Goal: Task Accomplishment & Management: Use online tool/utility

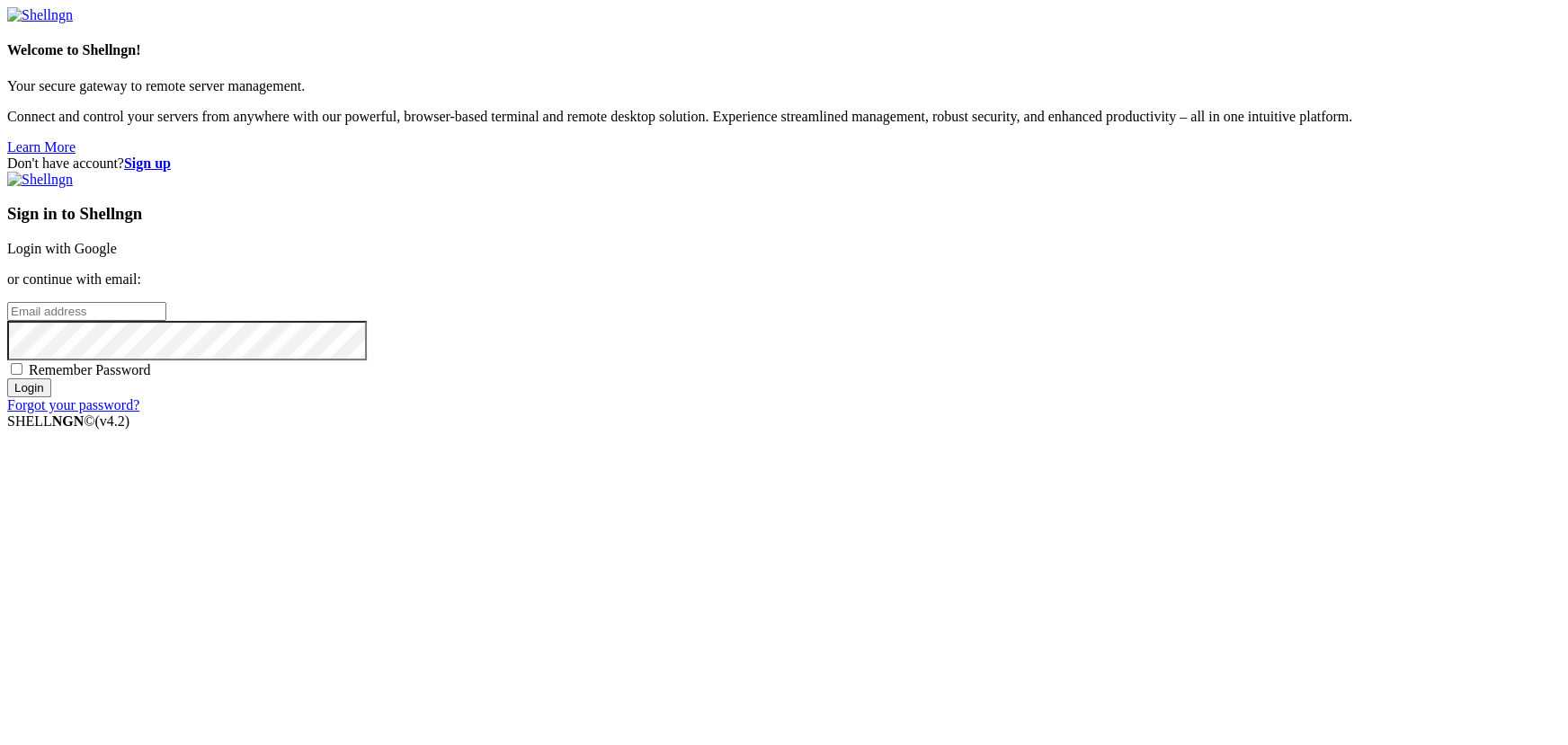
click at [117, 256] on link "Login with Google" at bounding box center [62, 248] width 110 height 15
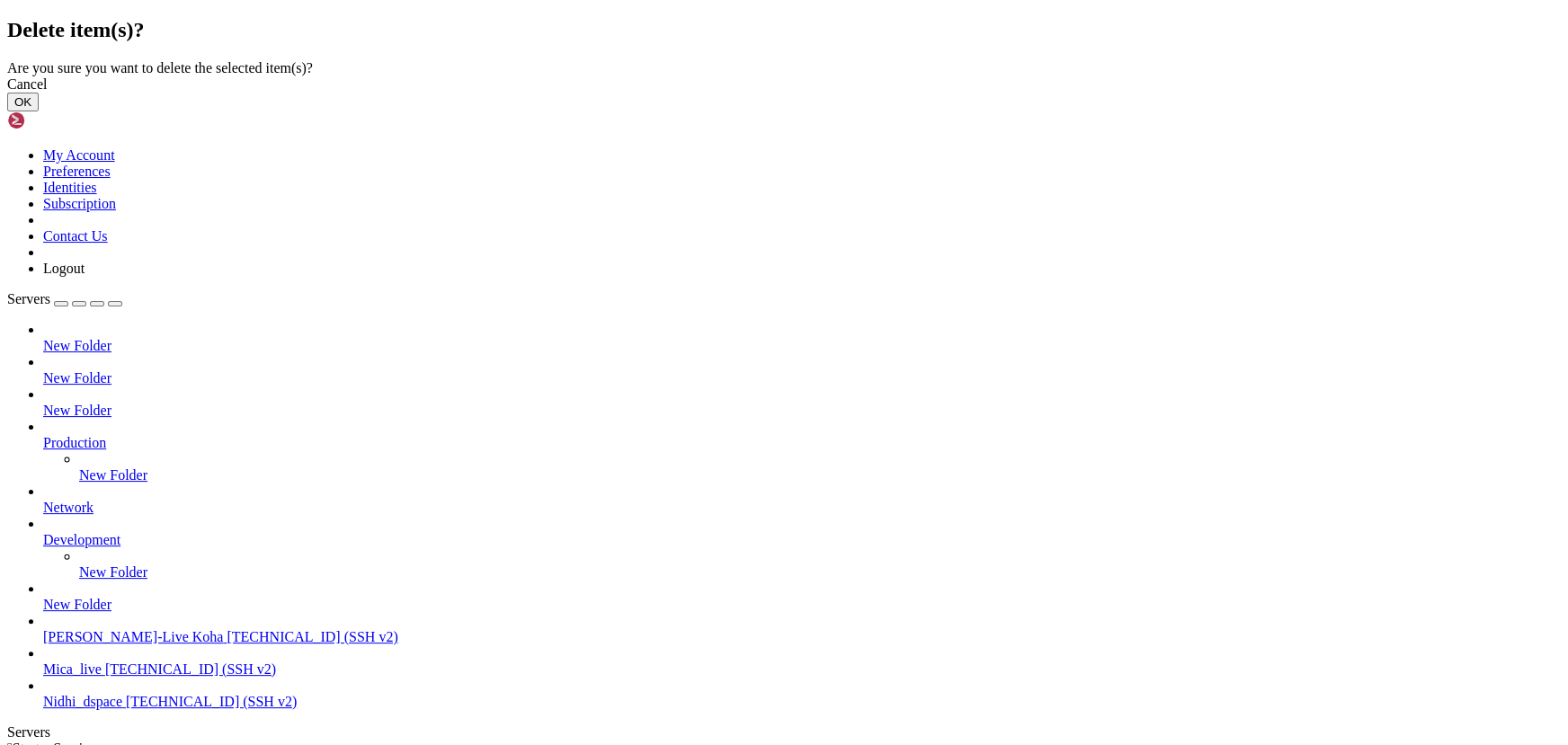
click at [39, 112] on button "OK" at bounding box center [23, 102] width 32 height 19
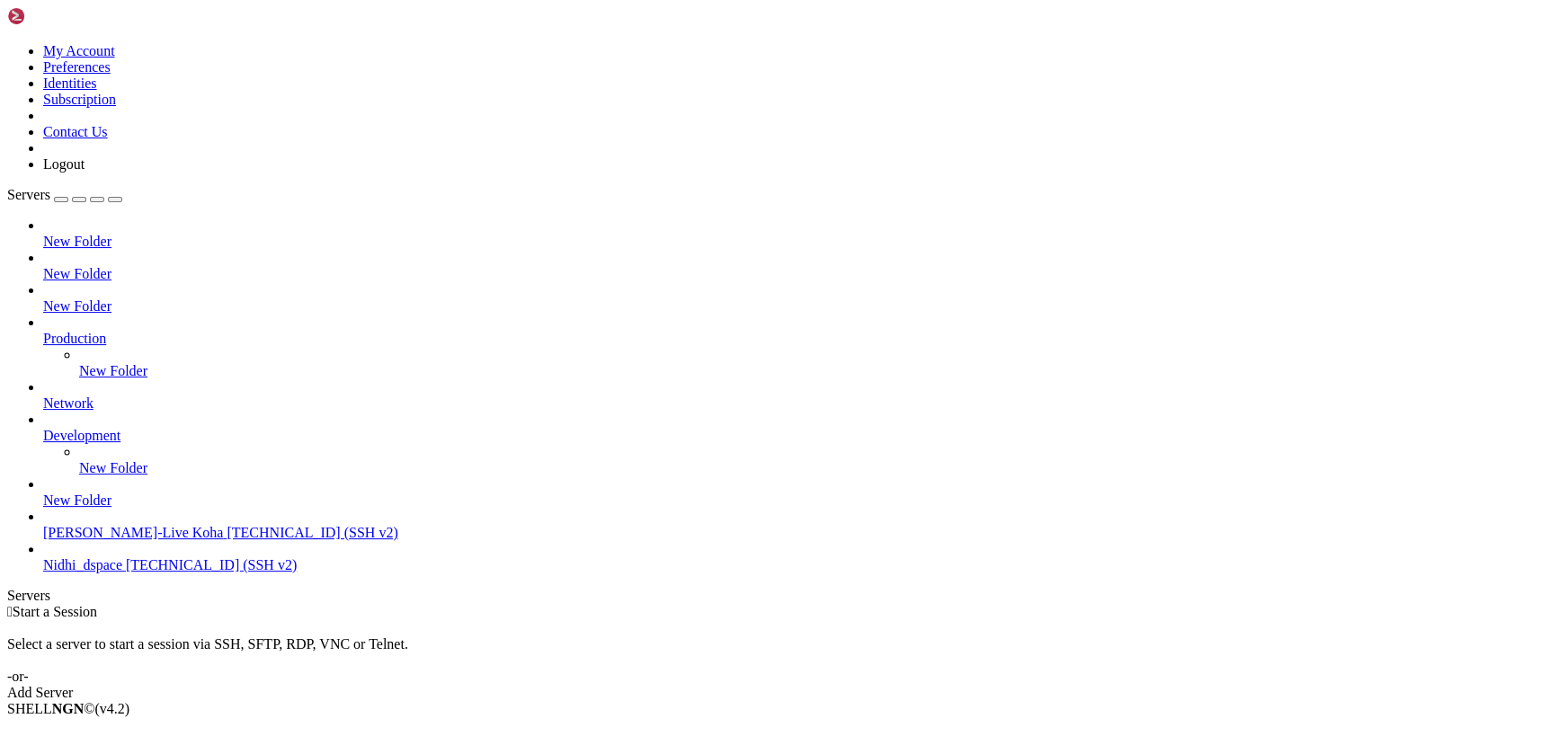
click at [909, 685] on div "Add Server" at bounding box center [784, 693] width 1553 height 16
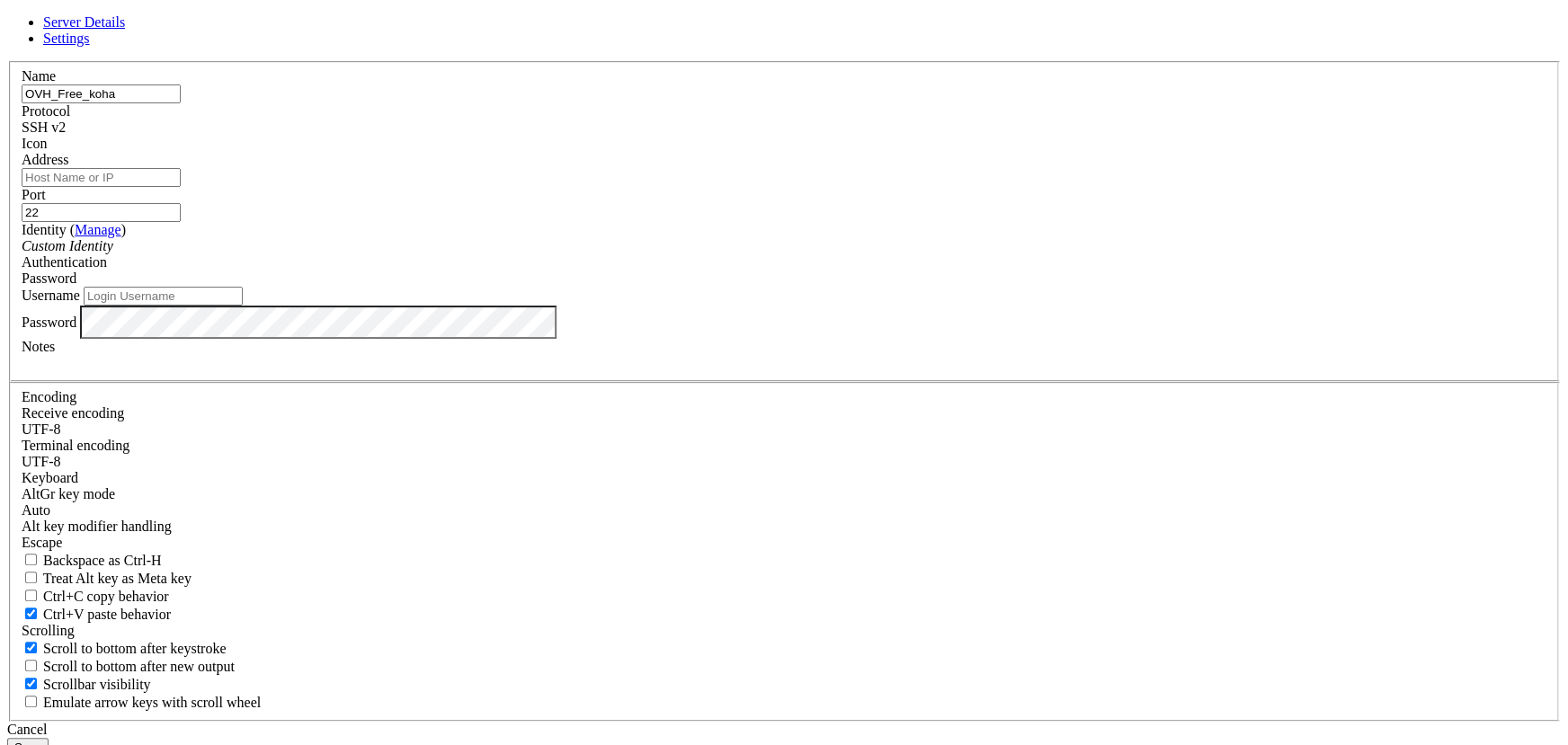
type input "OVH_Free_koha"
click at [181, 187] on input "Address" at bounding box center [101, 177] width 159 height 19
paste input "[TECHNICAL_ID]"
type input "[TECHNICAL_ID]"
click at [243, 305] on input "Username" at bounding box center [163, 296] width 159 height 19
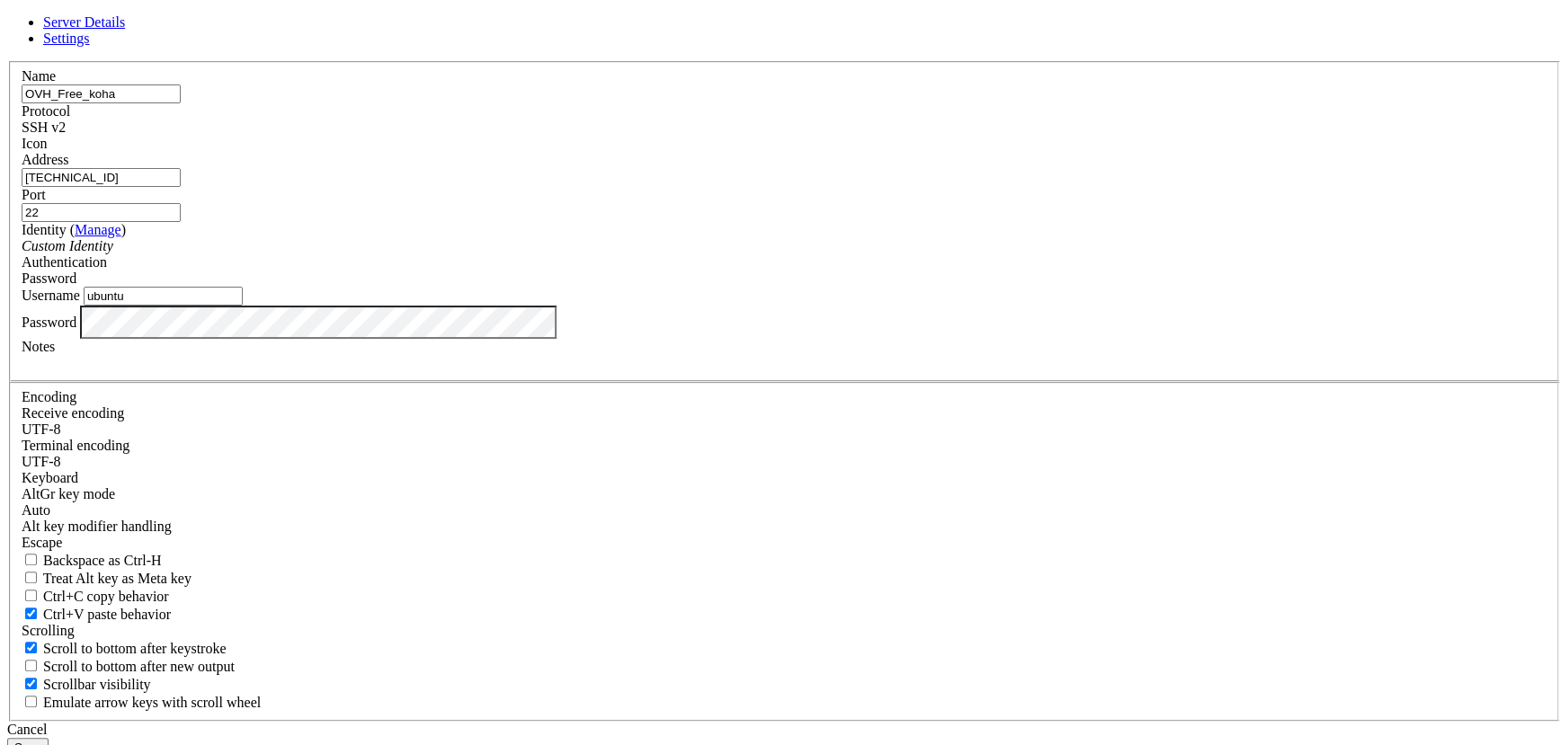
type input "ubuntu"
click at [48, 738] on button "Save" at bounding box center [28, 747] width 42 height 19
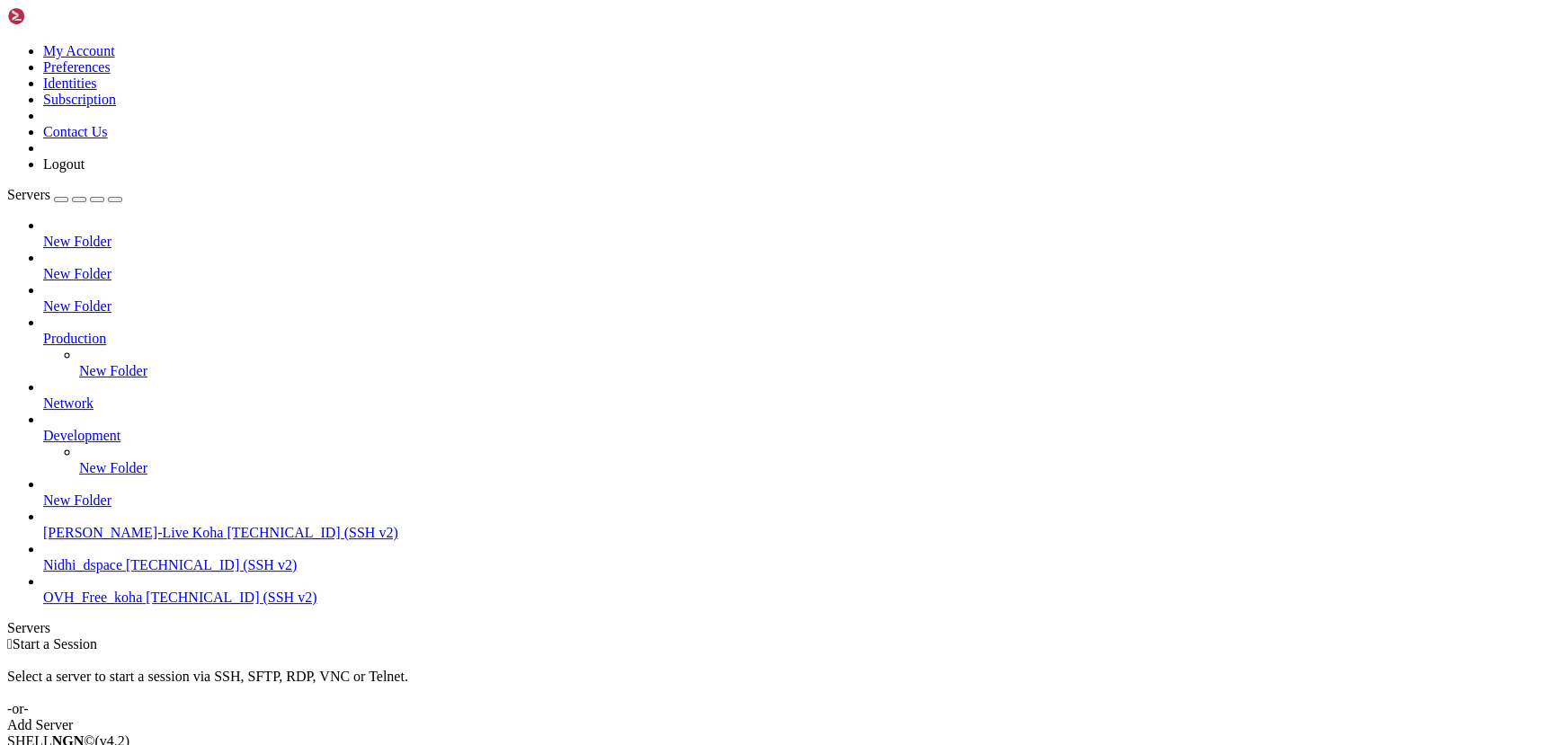
click at [91, 605] on span "OVH_Free_koha" at bounding box center [92, 597] width 99 height 15
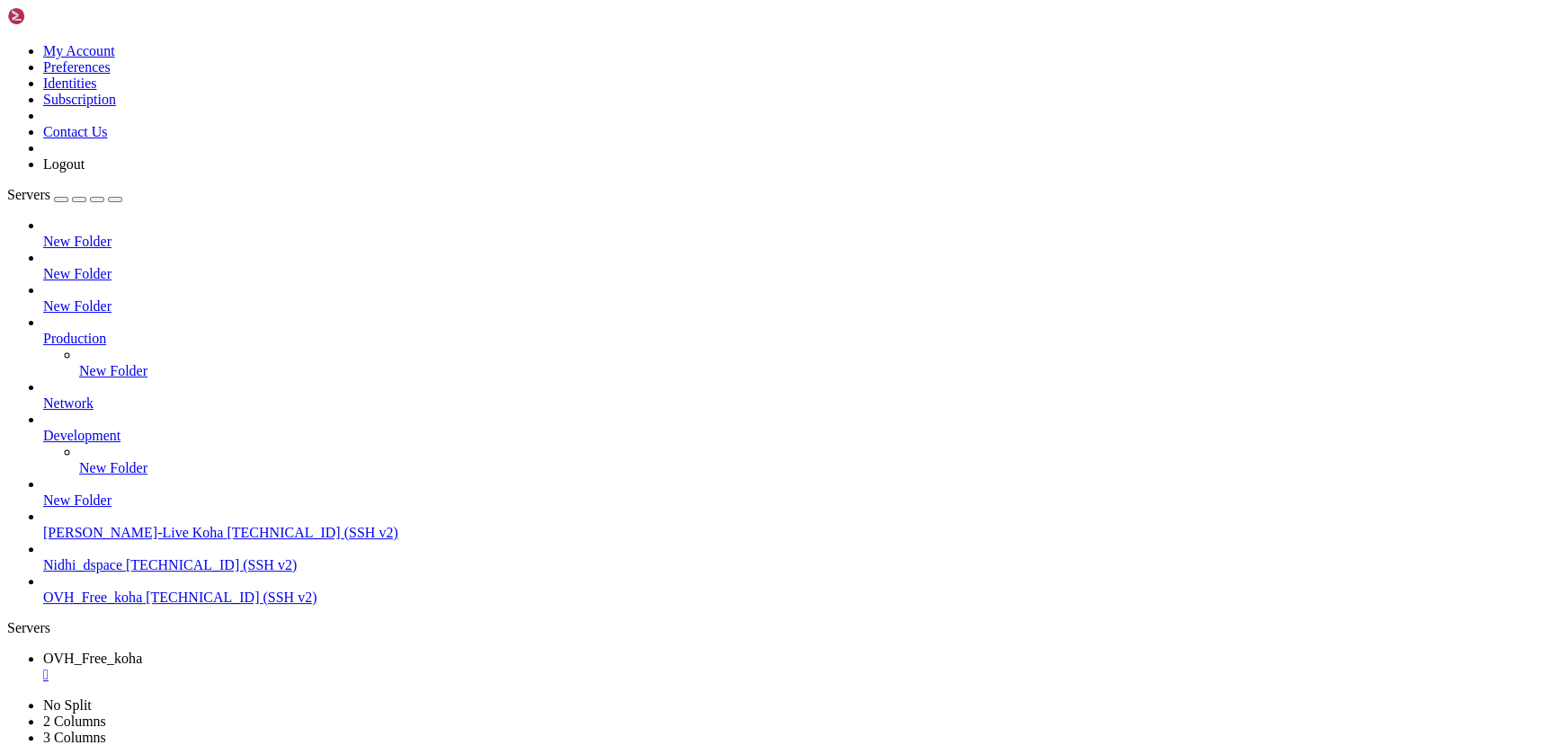
scroll to position [15, 0]
drag, startPoint x: 305, startPoint y: 1453, endPoint x: 155, endPoint y: 1324, distance: 197.8
click at [366, 667] on div "" at bounding box center [802, 675] width 1518 height 16
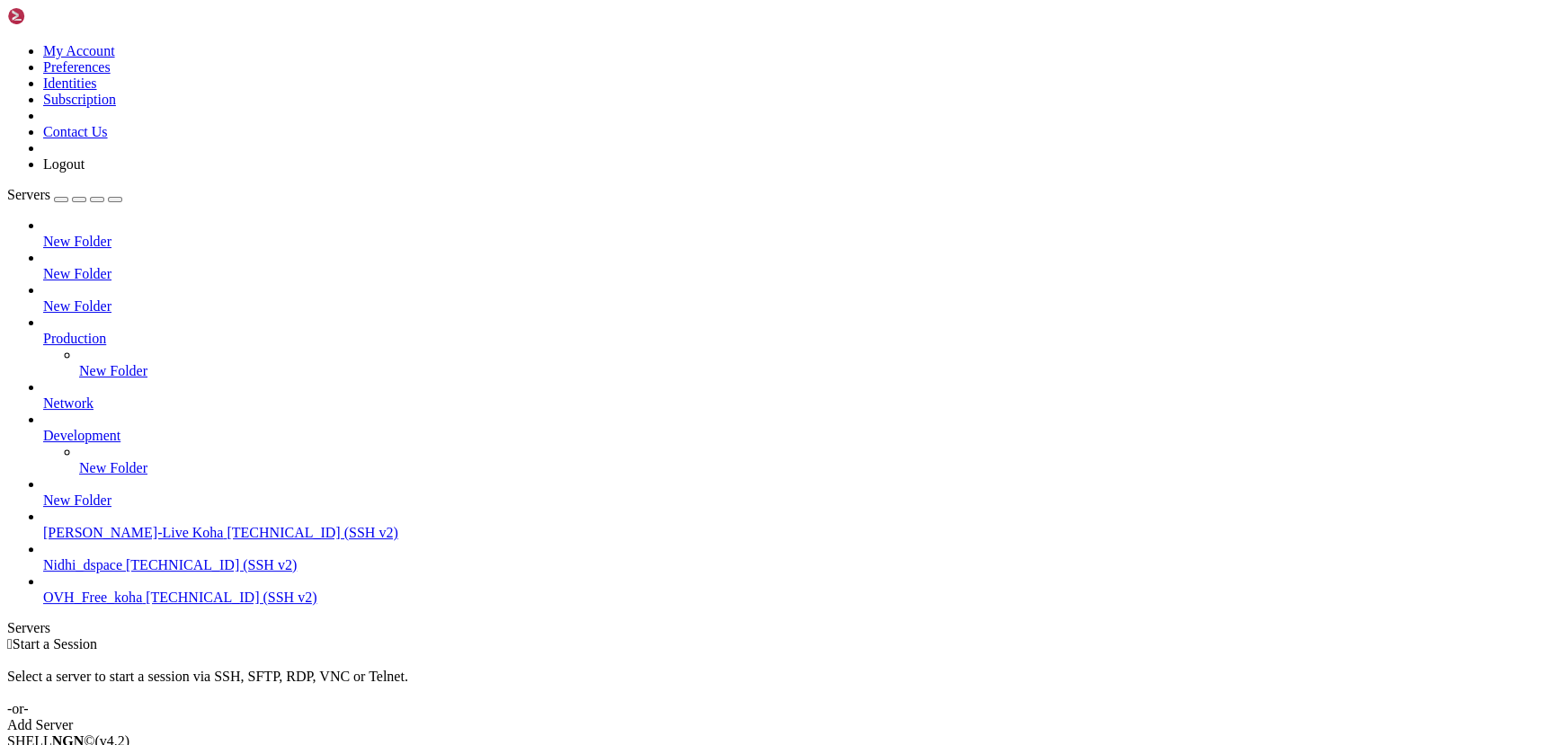
click at [119, 605] on span "OVH_Free_koha" at bounding box center [92, 597] width 99 height 15
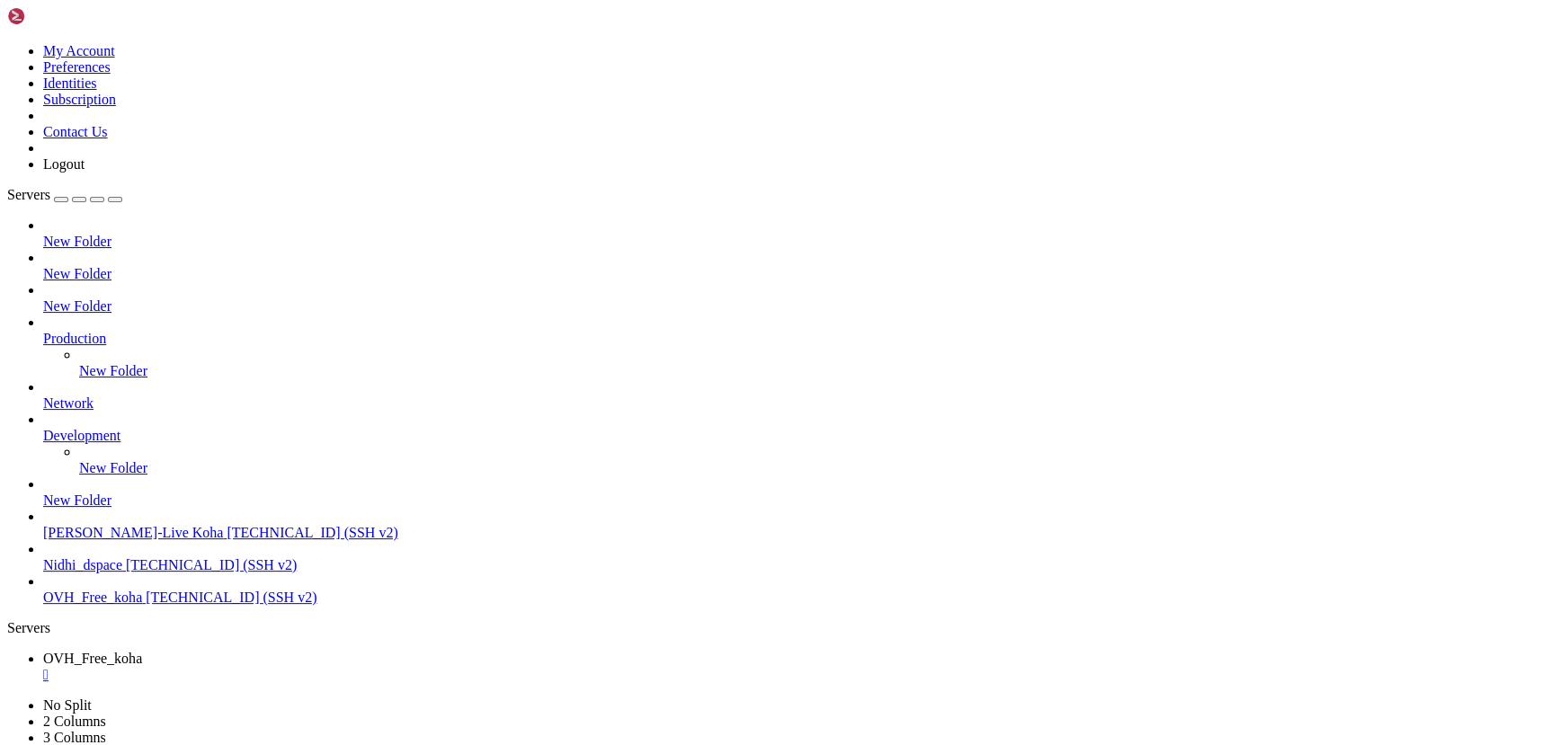
scroll to position [0, 0]
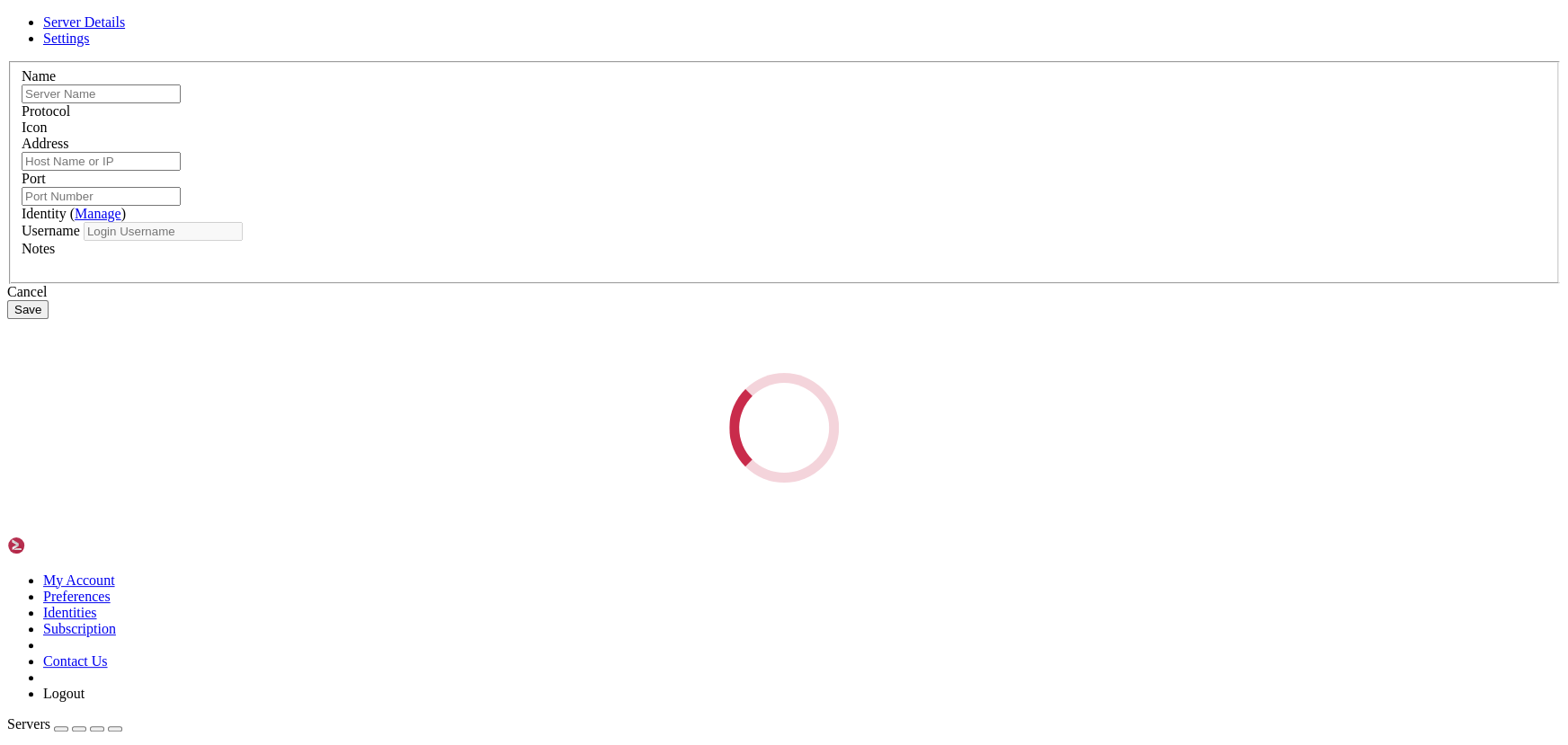
type input "OVH_Free_koha"
type input "[TECHNICAL_ID]"
type input "22"
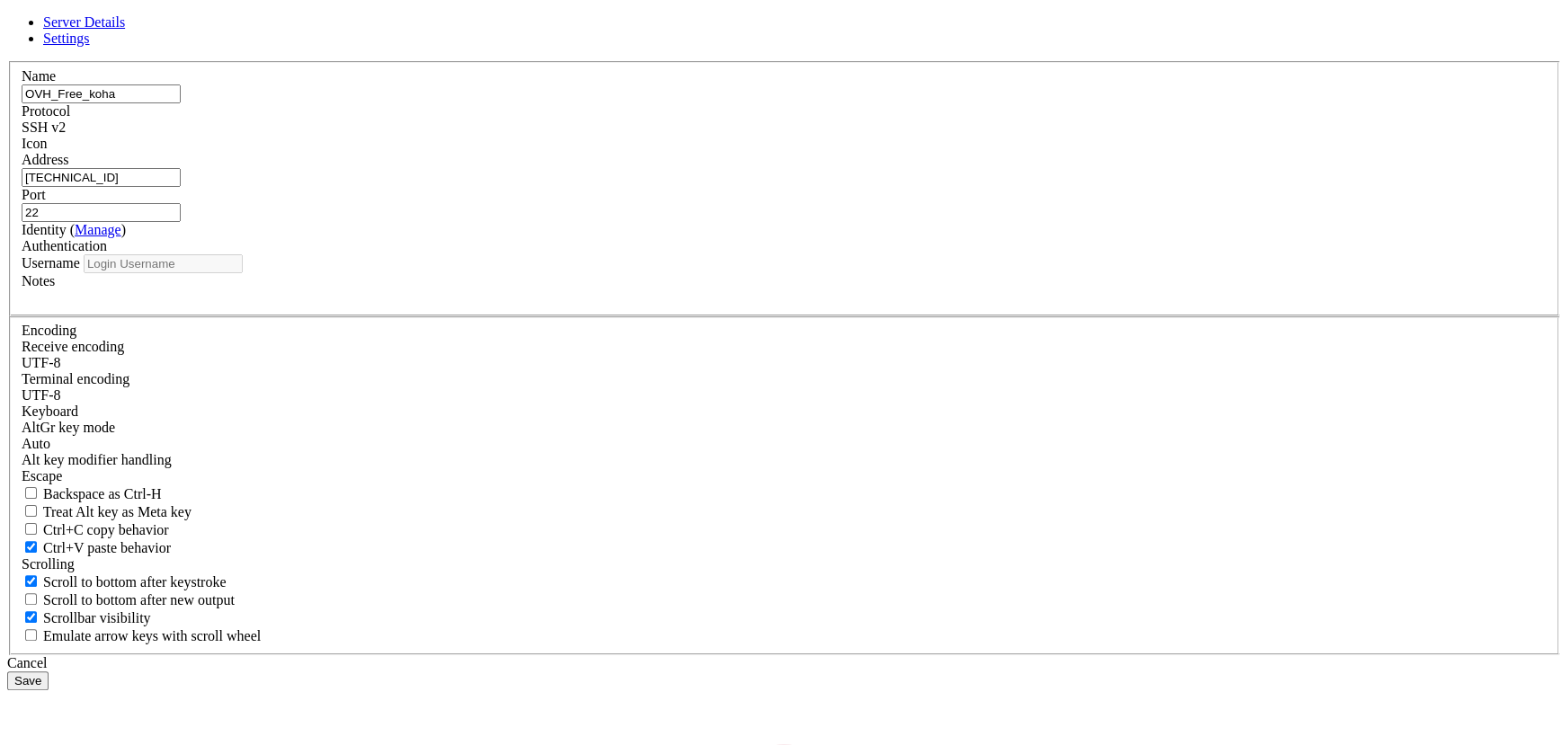
type input "ubuntu"
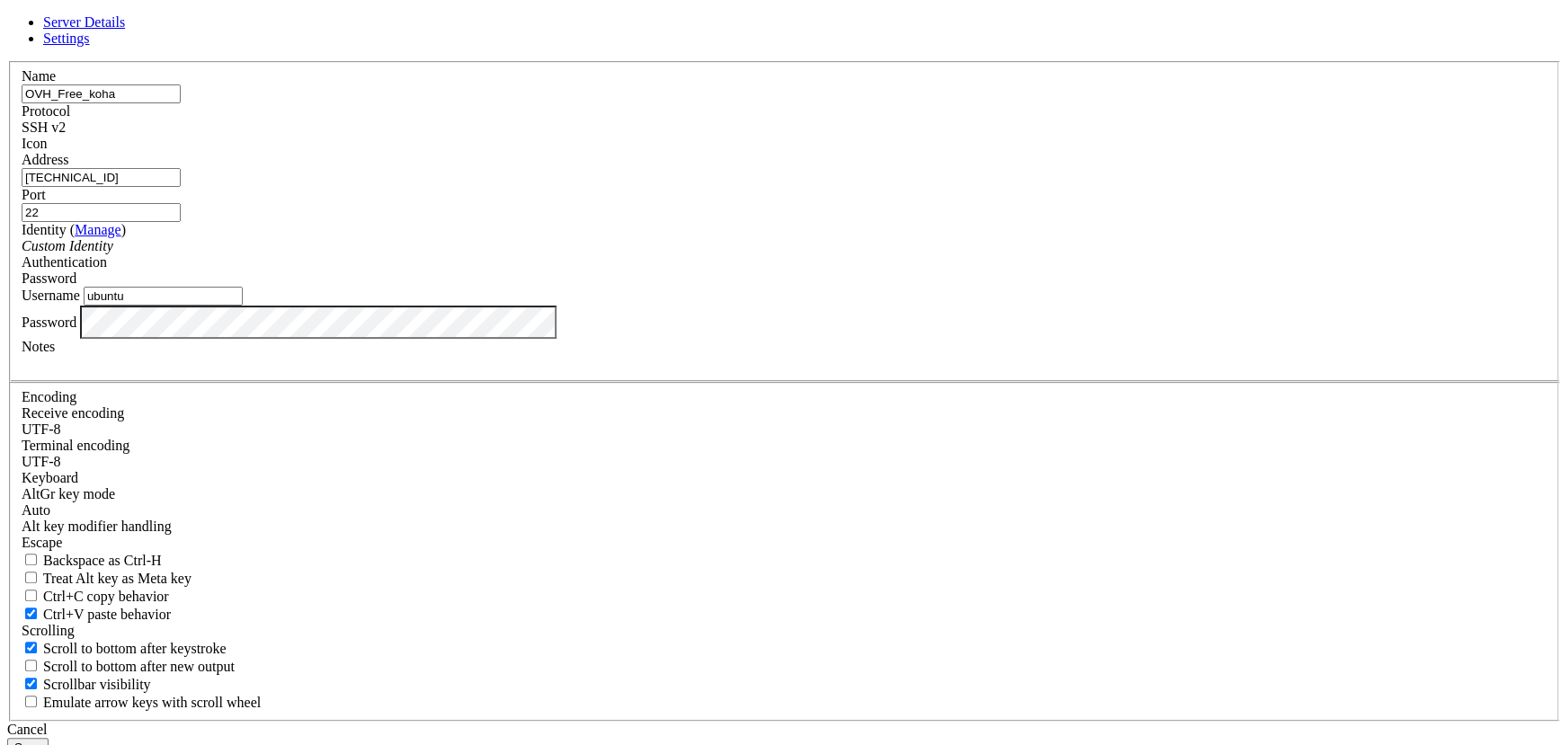
click at [531, 491] on div "Name OVH_Free_koha Protocol SSH v2 Icon Address [TECHNICAL_ID] ( Manage )" at bounding box center [784, 391] width 1553 height 661
click at [48, 738] on button "Save" at bounding box center [28, 747] width 42 height 19
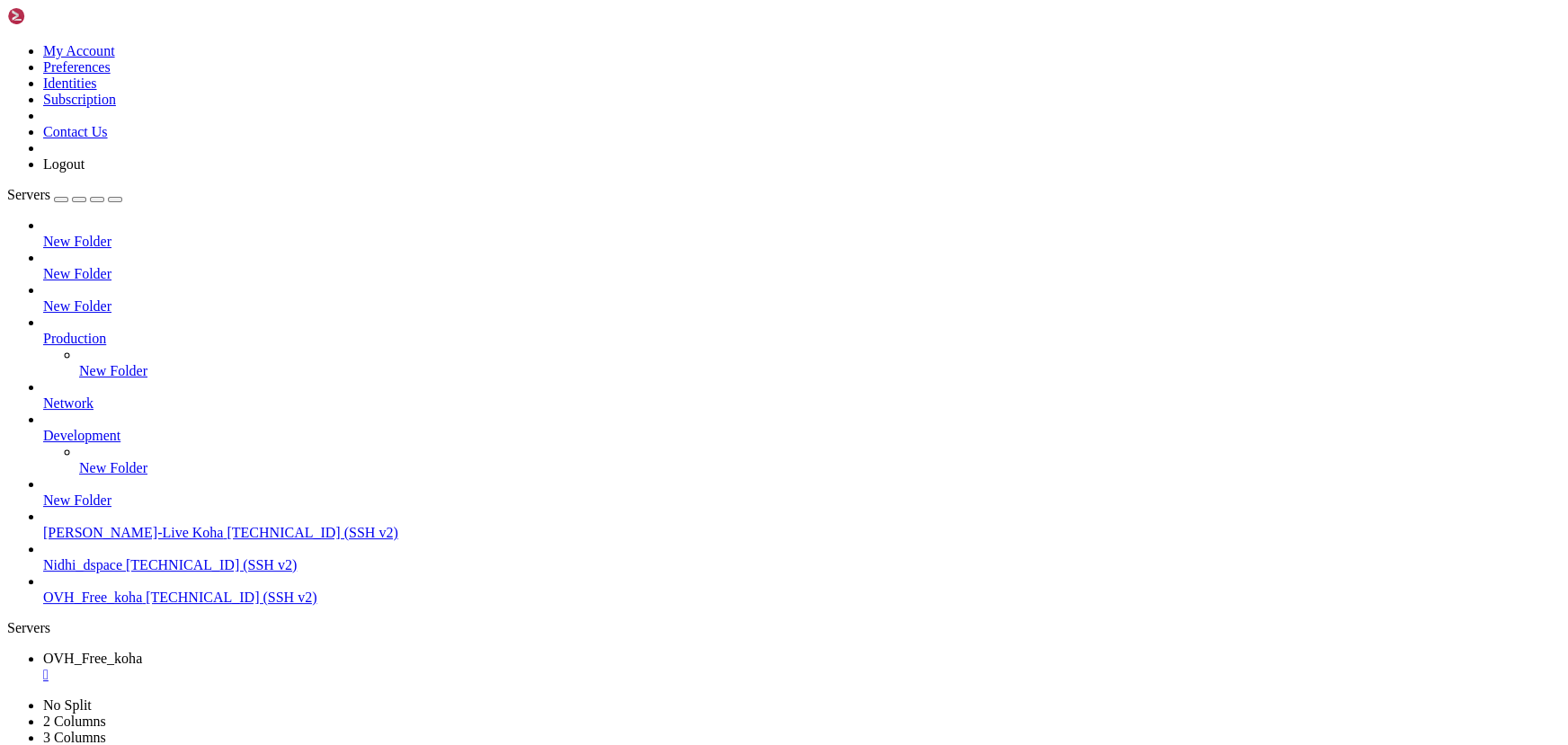
click at [373, 667] on div "" at bounding box center [802, 675] width 1518 height 16
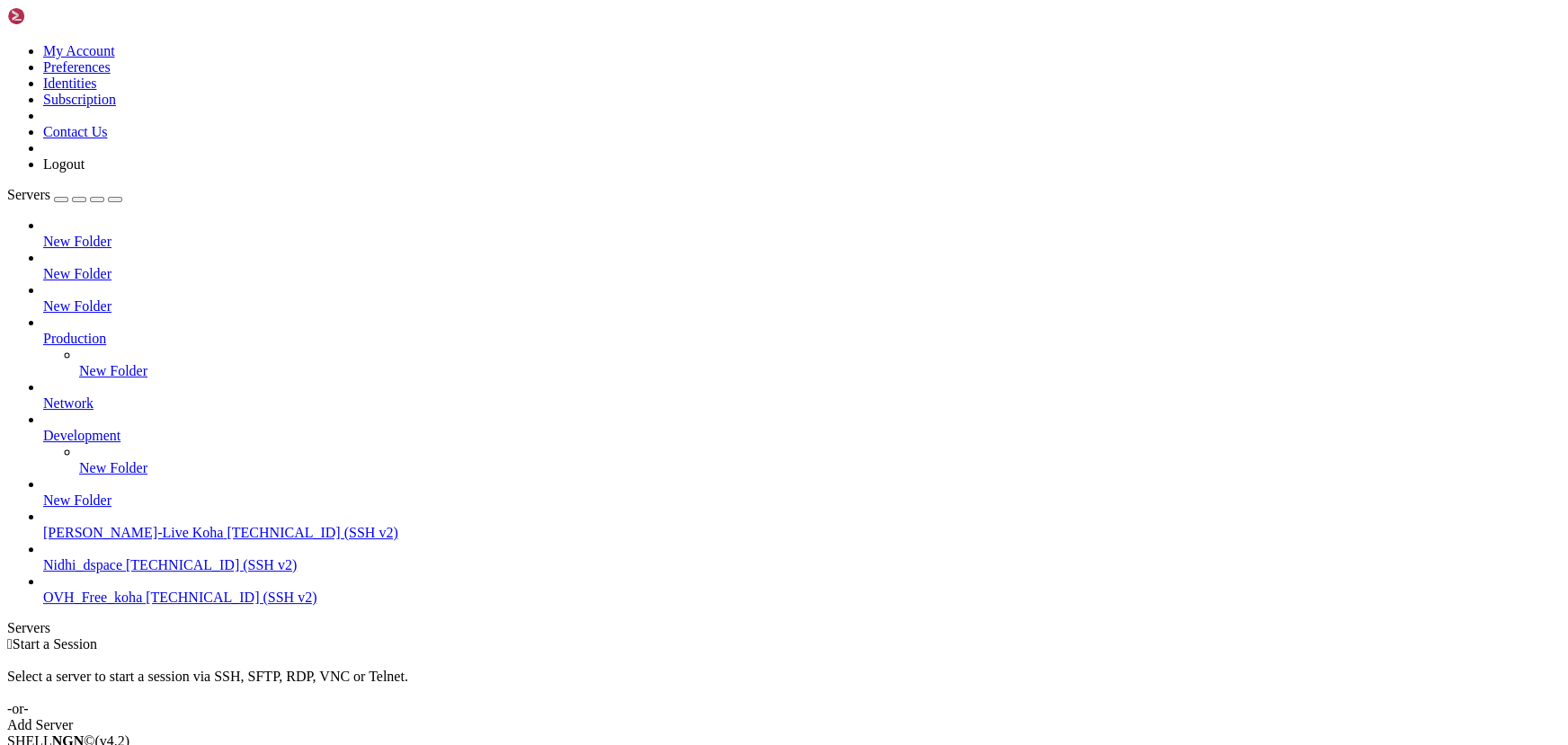
click at [145, 605] on span "[TECHNICAL_ID] (SSH v2)" at bounding box center [231, 597] width 171 height 15
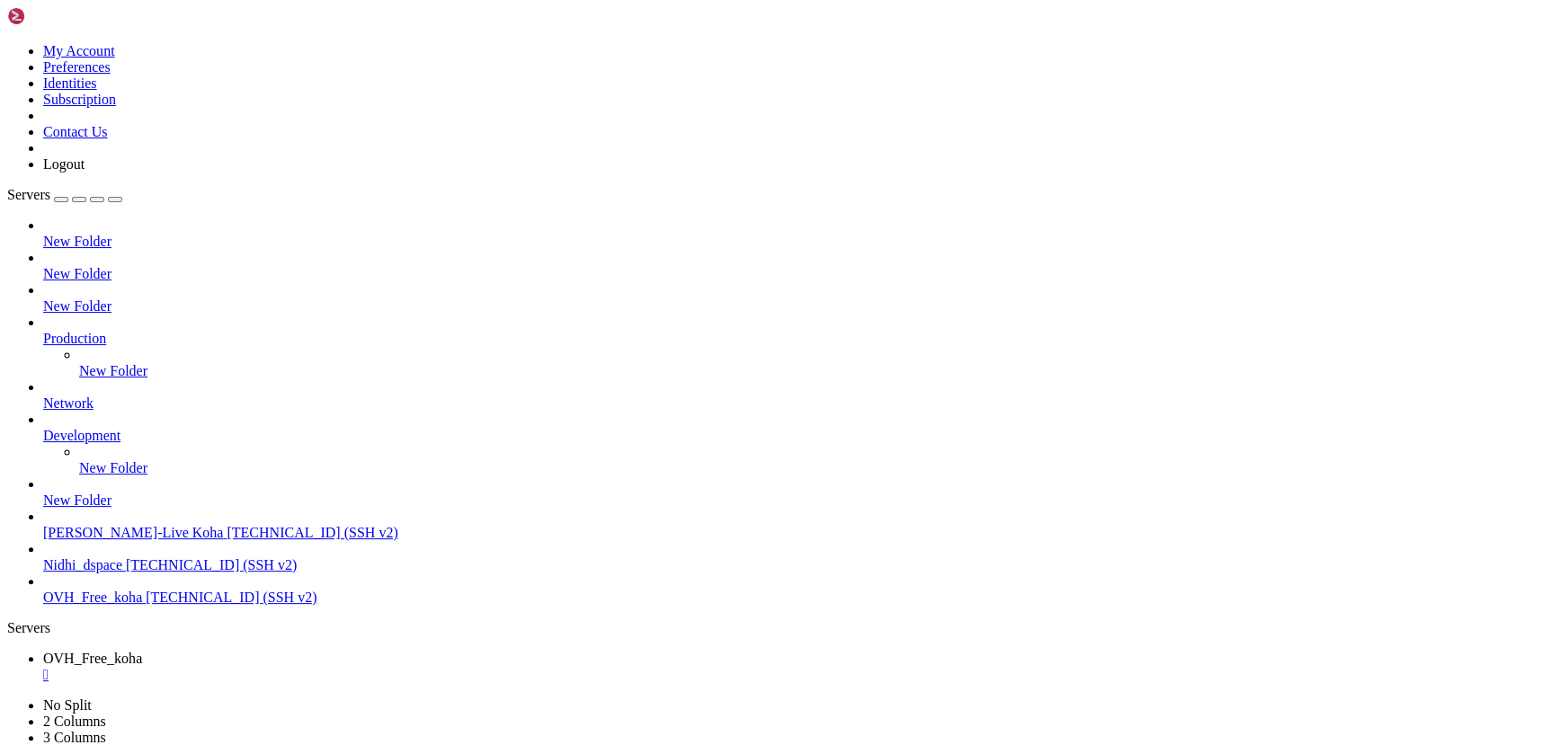
drag, startPoint x: 382, startPoint y: 1274, endPoint x: 246, endPoint y: 1240, distance: 140.2
drag, startPoint x: 292, startPoint y: 1408, endPoint x: 254, endPoint y: 1402, distance: 38.5
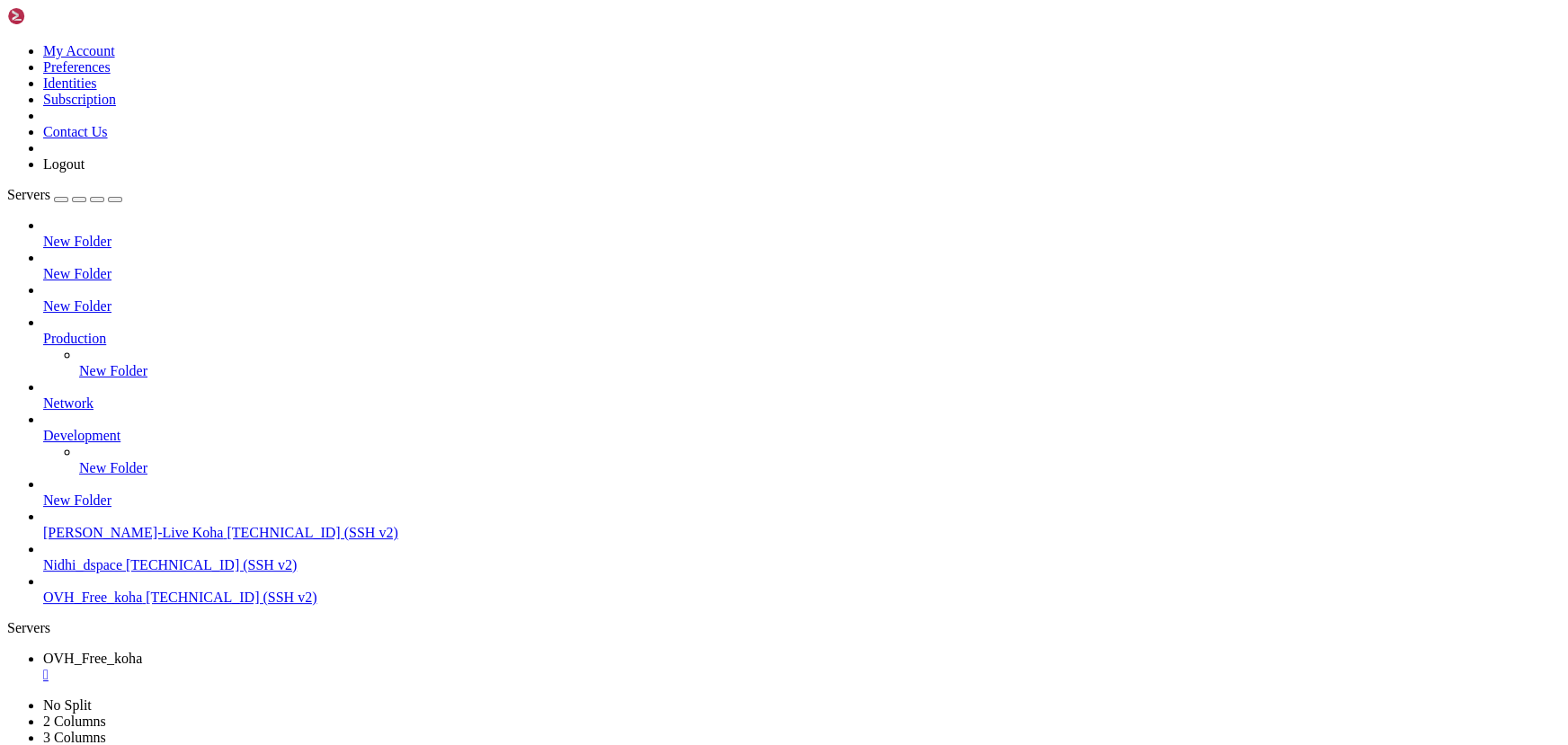
drag, startPoint x: 282, startPoint y: 1279, endPoint x: 222, endPoint y: 1256, distance: 64.3
drag, startPoint x: 382, startPoint y: 1185, endPoint x: 265, endPoint y: 1177, distance: 117.3
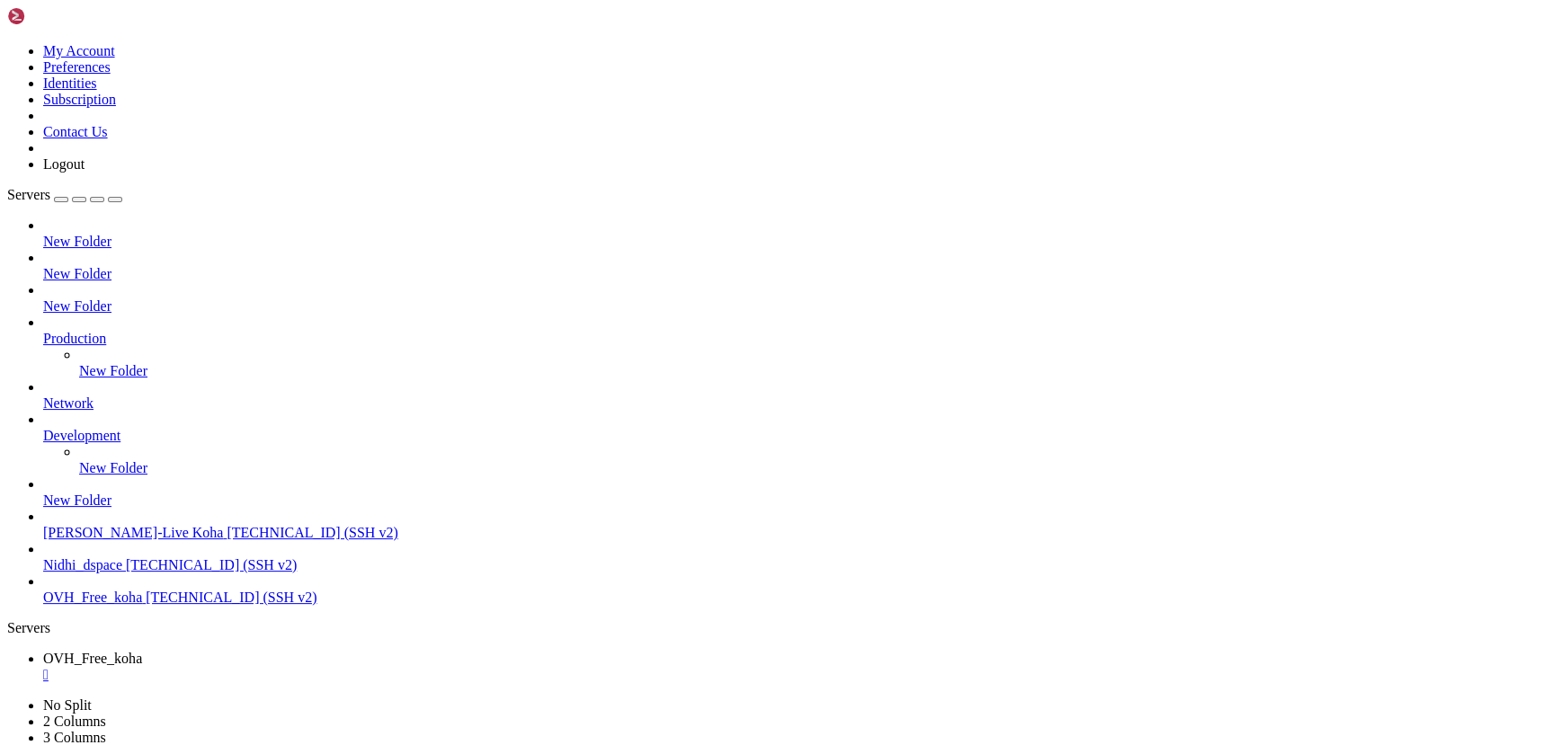
scroll to position [1024, 0]
drag, startPoint x: 402, startPoint y: 1112, endPoint x: 280, endPoint y: 1106, distance: 122.1
drag, startPoint x: 335, startPoint y: 1016, endPoint x: 271, endPoint y: 1038, distance: 67.7
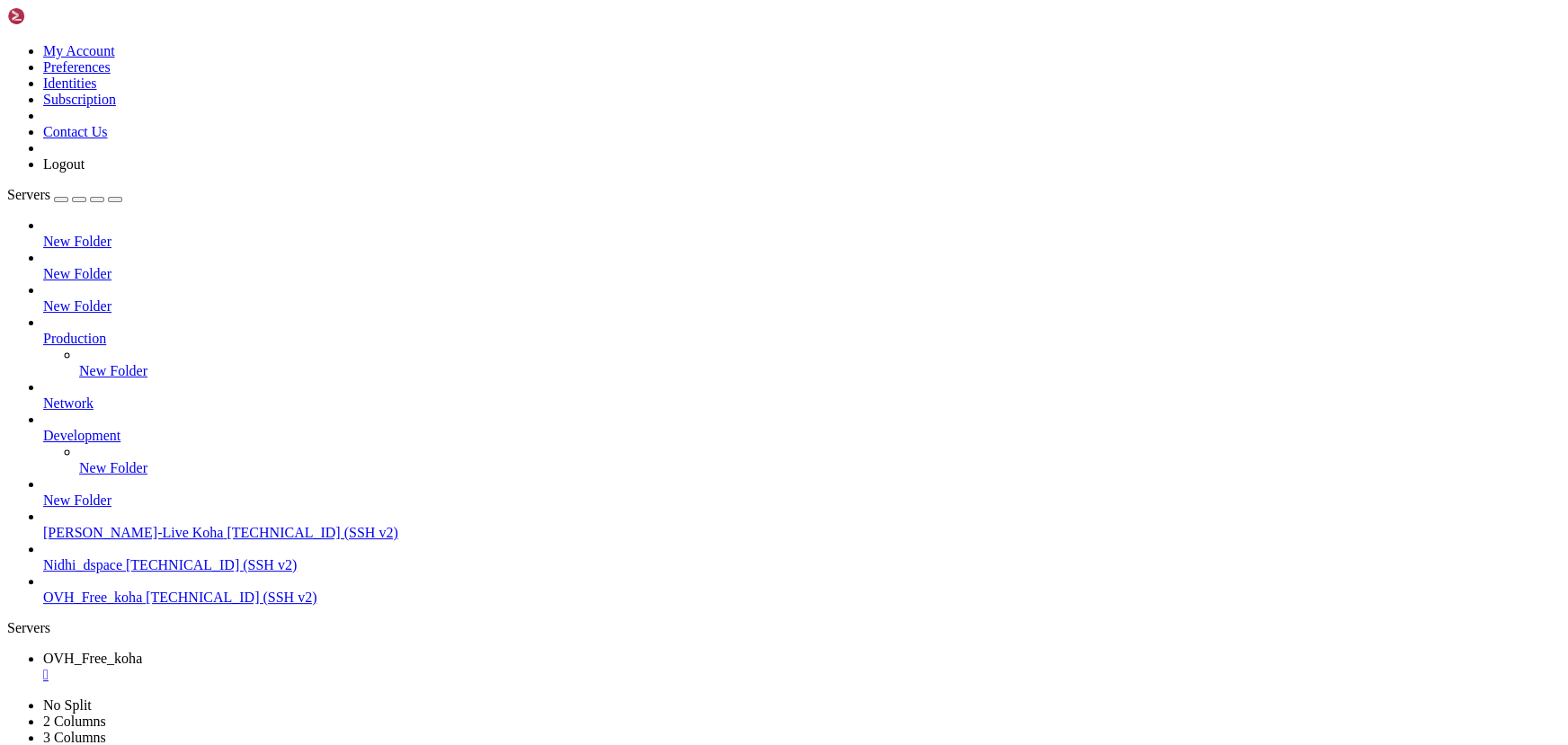
drag, startPoint x: 604, startPoint y: 1507, endPoint x: 353, endPoint y: 1471, distance: 253.6
drag, startPoint x: 414, startPoint y: 1404, endPoint x: 290, endPoint y: 1376, distance: 127.1
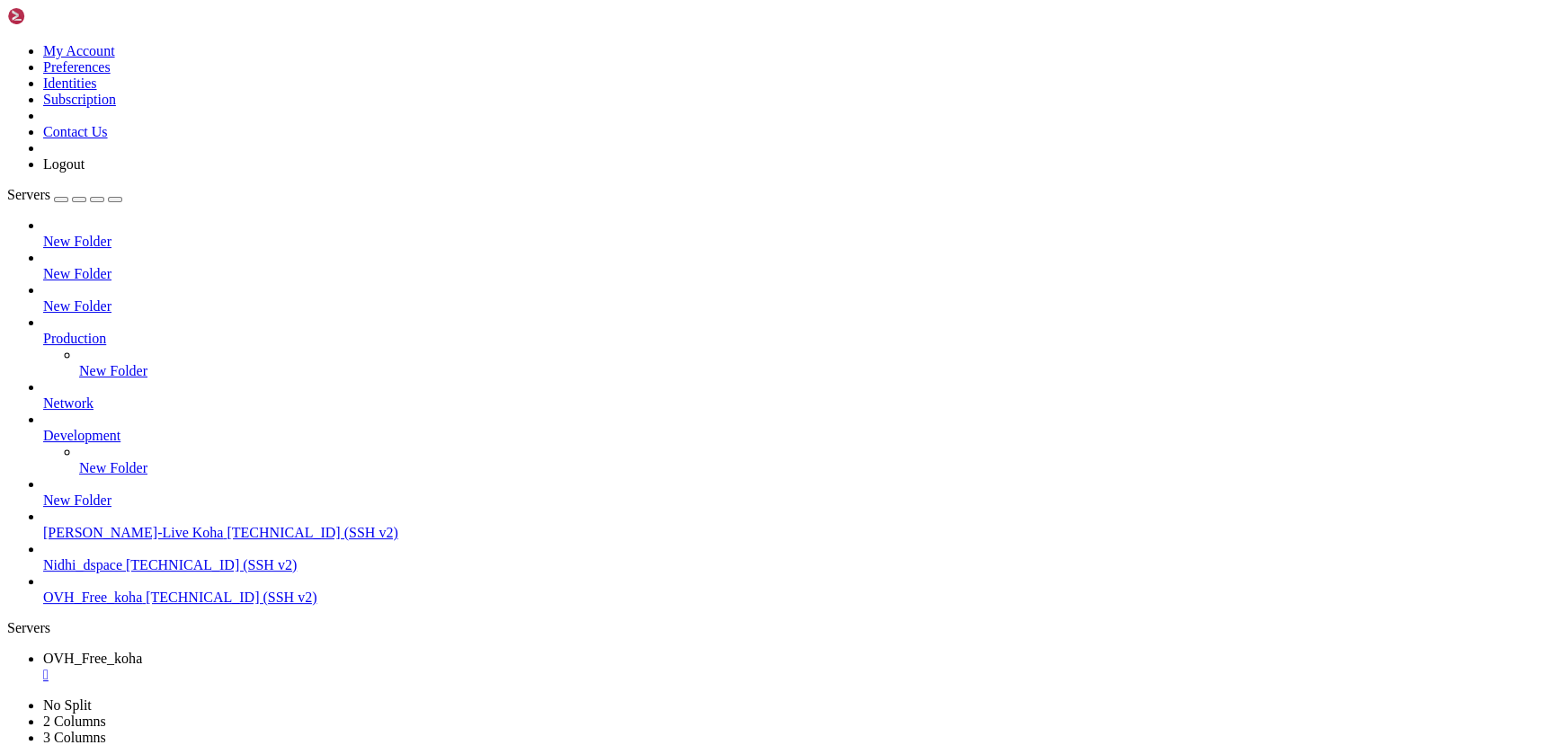
drag, startPoint x: 384, startPoint y: 1157, endPoint x: 304, endPoint y: 1146, distance: 80.8
drag, startPoint x: 219, startPoint y: 1561, endPoint x: 29, endPoint y: 1561, distance: 190.0
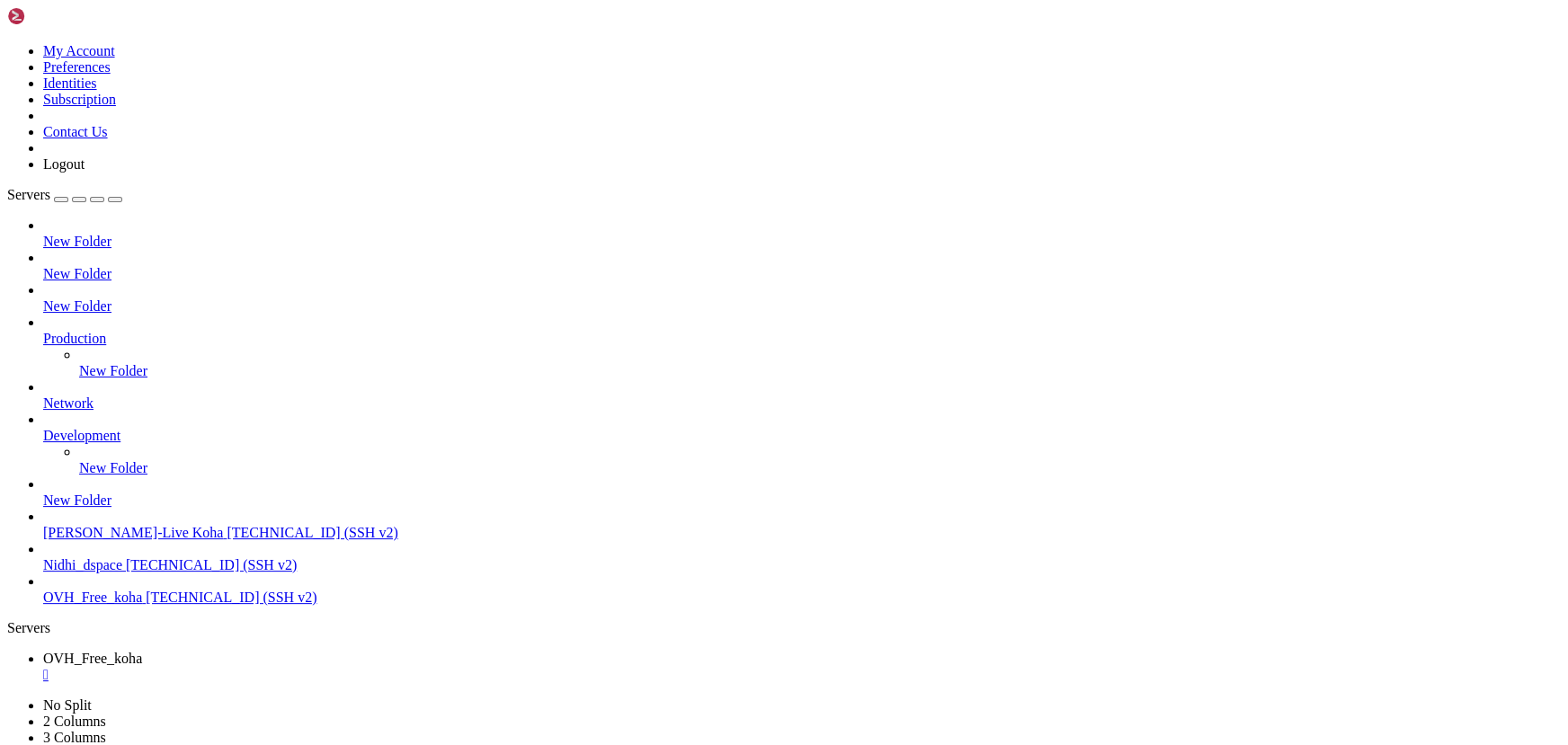
drag, startPoint x: 358, startPoint y: 1553, endPoint x: 310, endPoint y: 1545, distance: 48.7
drag, startPoint x: 375, startPoint y: 1187, endPoint x: 250, endPoint y: 1181, distance: 125.1
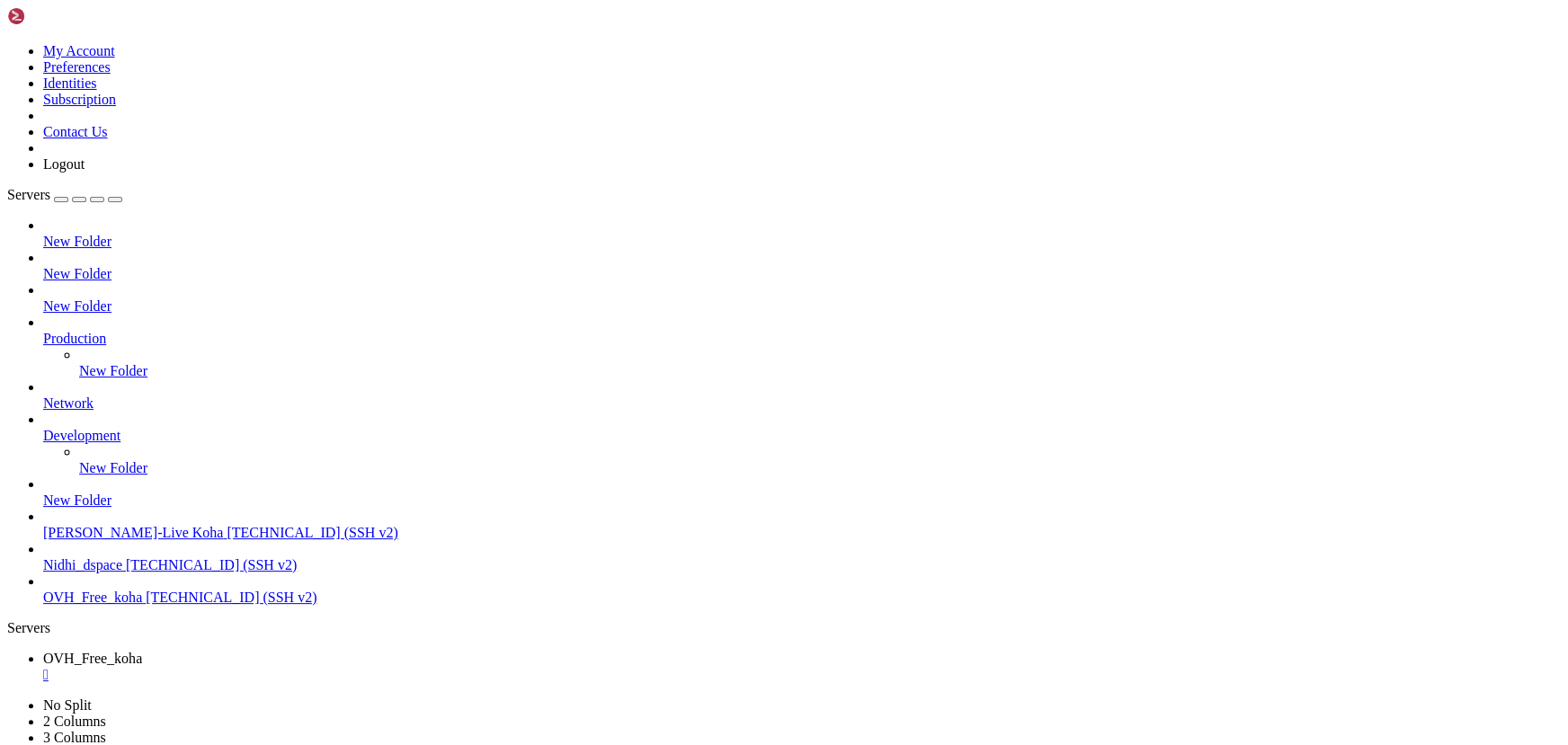
scroll to position [64532, 0]
drag, startPoint x: 393, startPoint y: 1190, endPoint x: 318, endPoint y: 1193, distance: 75.1
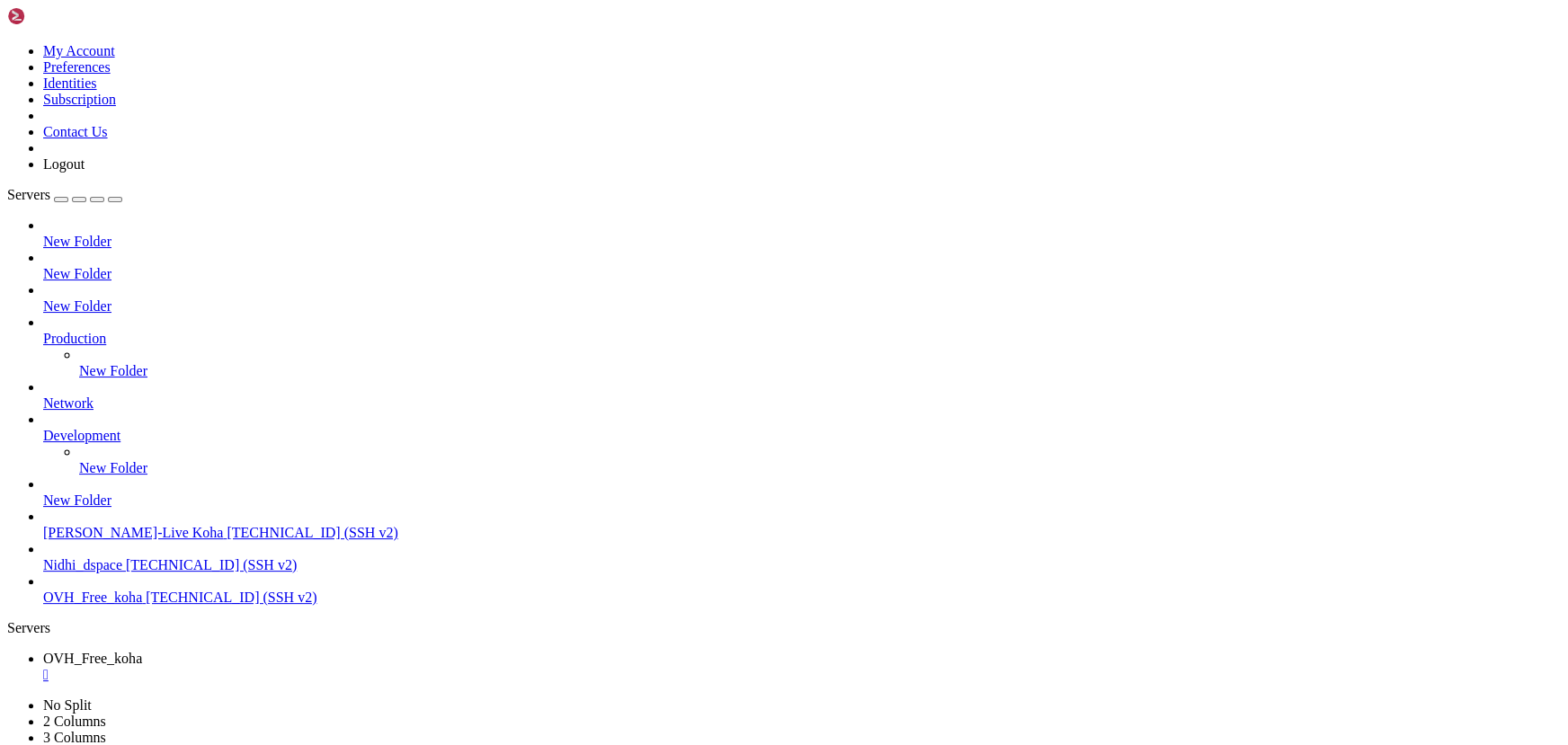
drag, startPoint x: 478, startPoint y: 1165, endPoint x: 305, endPoint y: 1138, distance: 175.1
drag, startPoint x: 385, startPoint y: 1197, endPoint x: 272, endPoint y: 1198, distance: 113.0
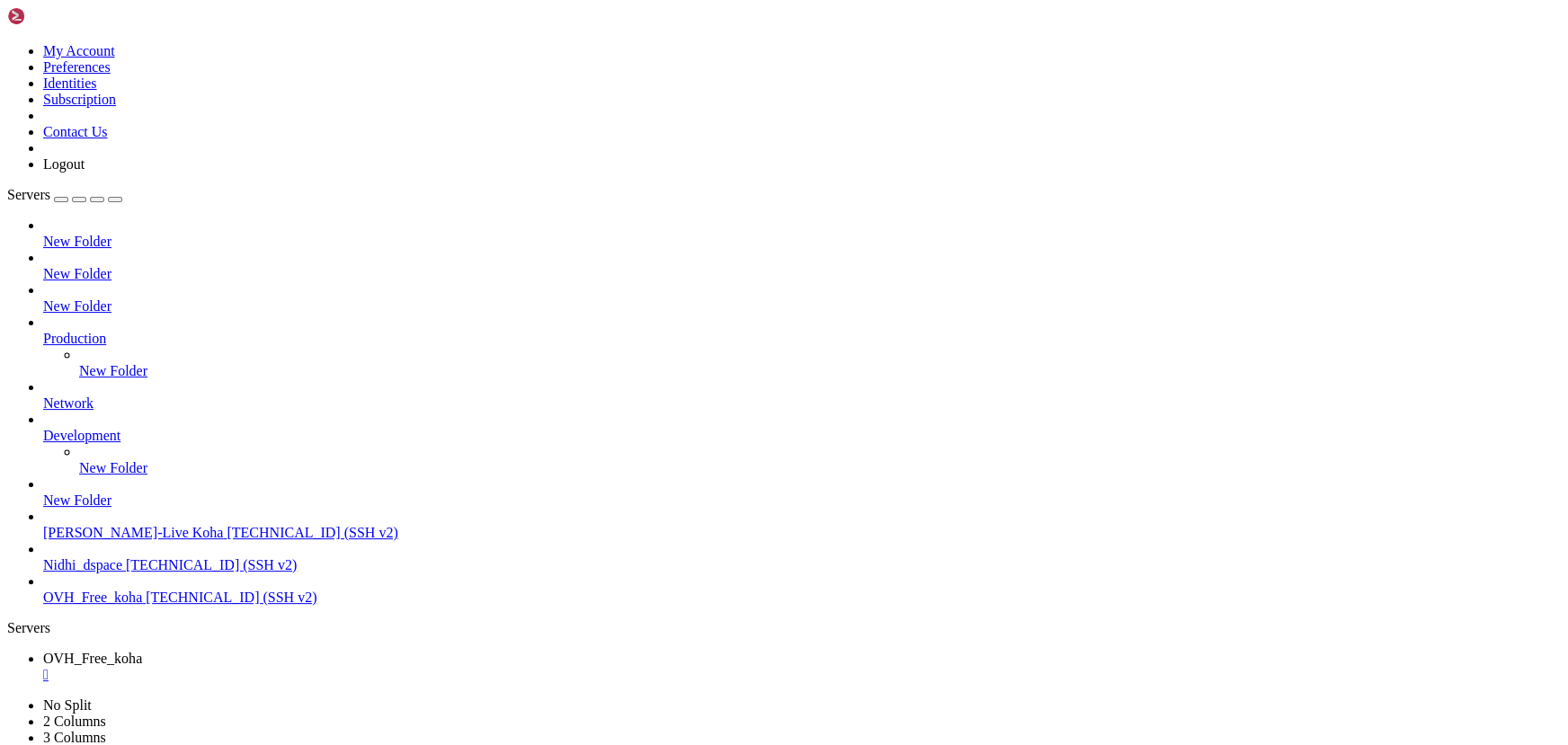
drag, startPoint x: 416, startPoint y: 1331, endPoint x: 312, endPoint y: 1300, distance: 108.5
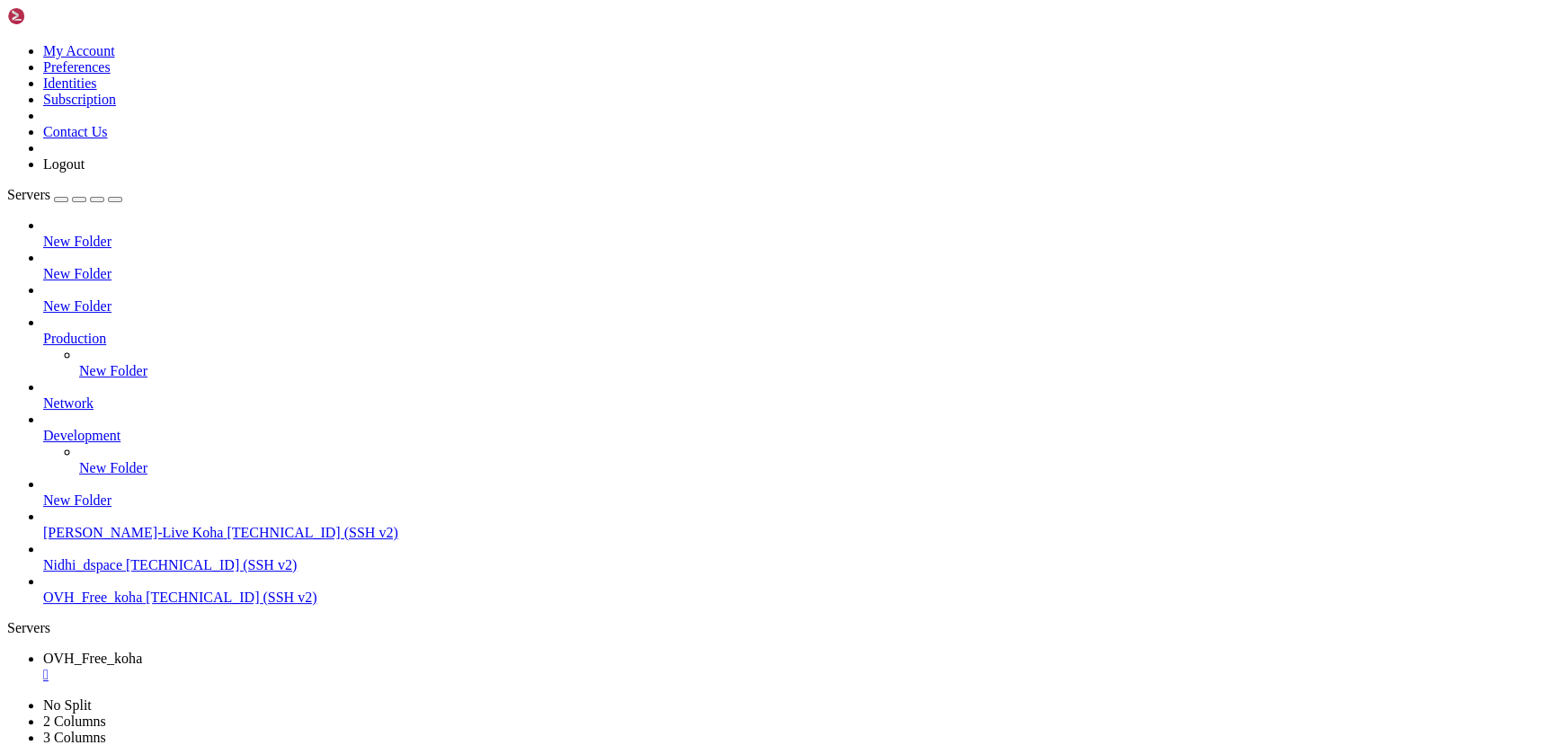
drag, startPoint x: 474, startPoint y: 1177, endPoint x: 318, endPoint y: 1167, distance: 156.3
drag, startPoint x: 319, startPoint y: 1112, endPoint x: 164, endPoint y: 1118, distance: 155.1
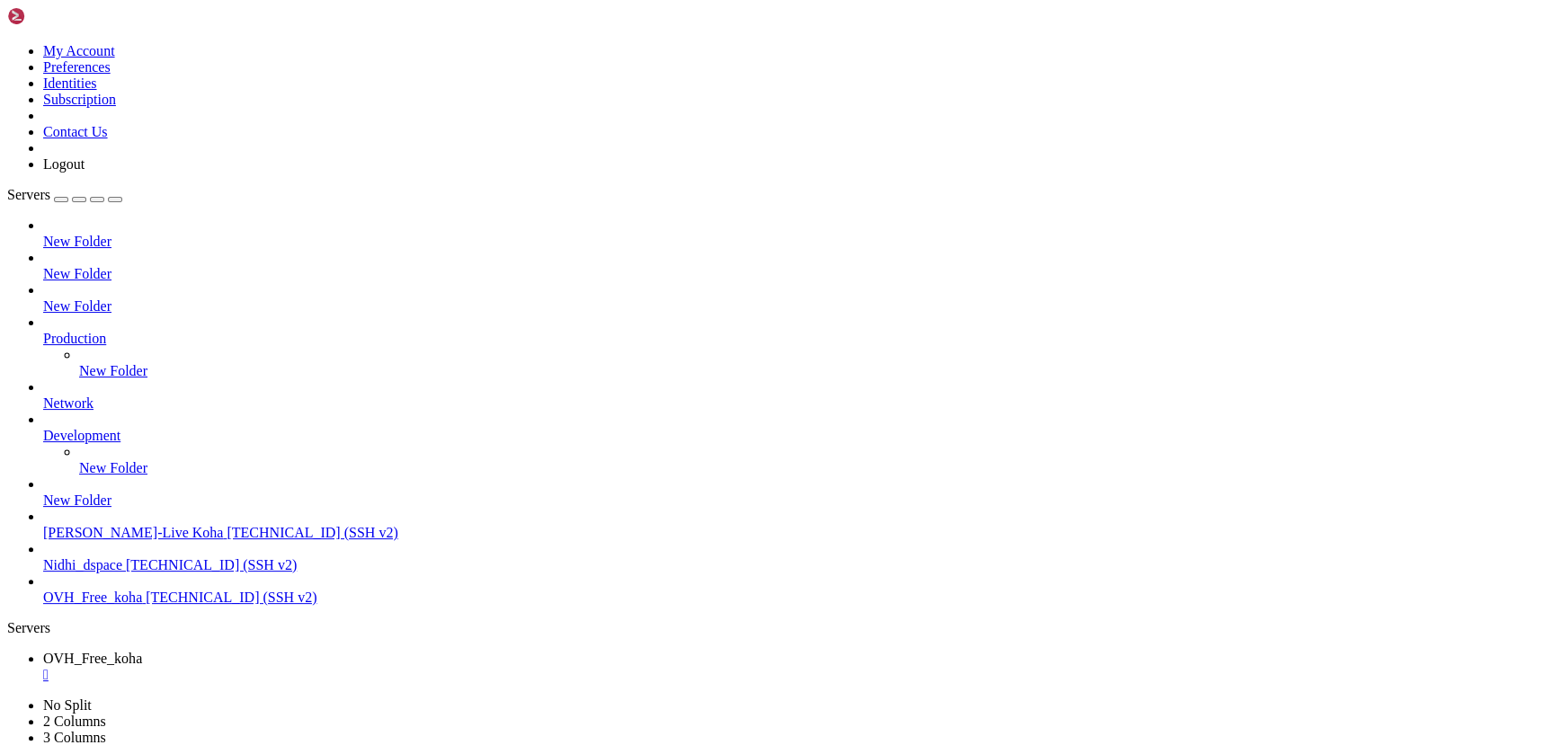
scroll to position [64884, 0]
drag, startPoint x: 287, startPoint y: 1134, endPoint x: 137, endPoint y: 1143, distance: 150.3
drag, startPoint x: 397, startPoint y: 1169, endPoint x: 256, endPoint y: 1154, distance: 141.8
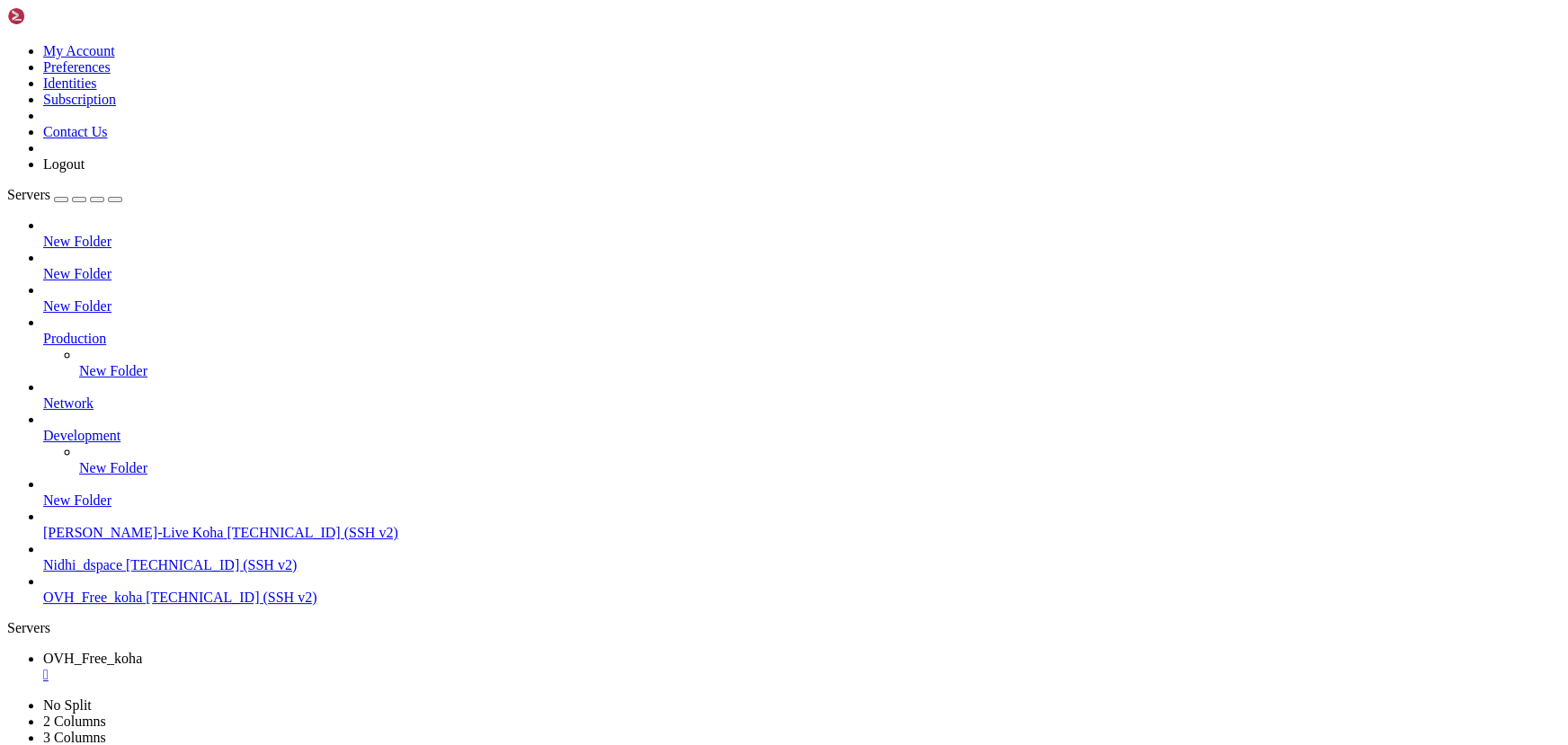
drag, startPoint x: 225, startPoint y: 1063, endPoint x: 129, endPoint y: 1064, distance: 96.0
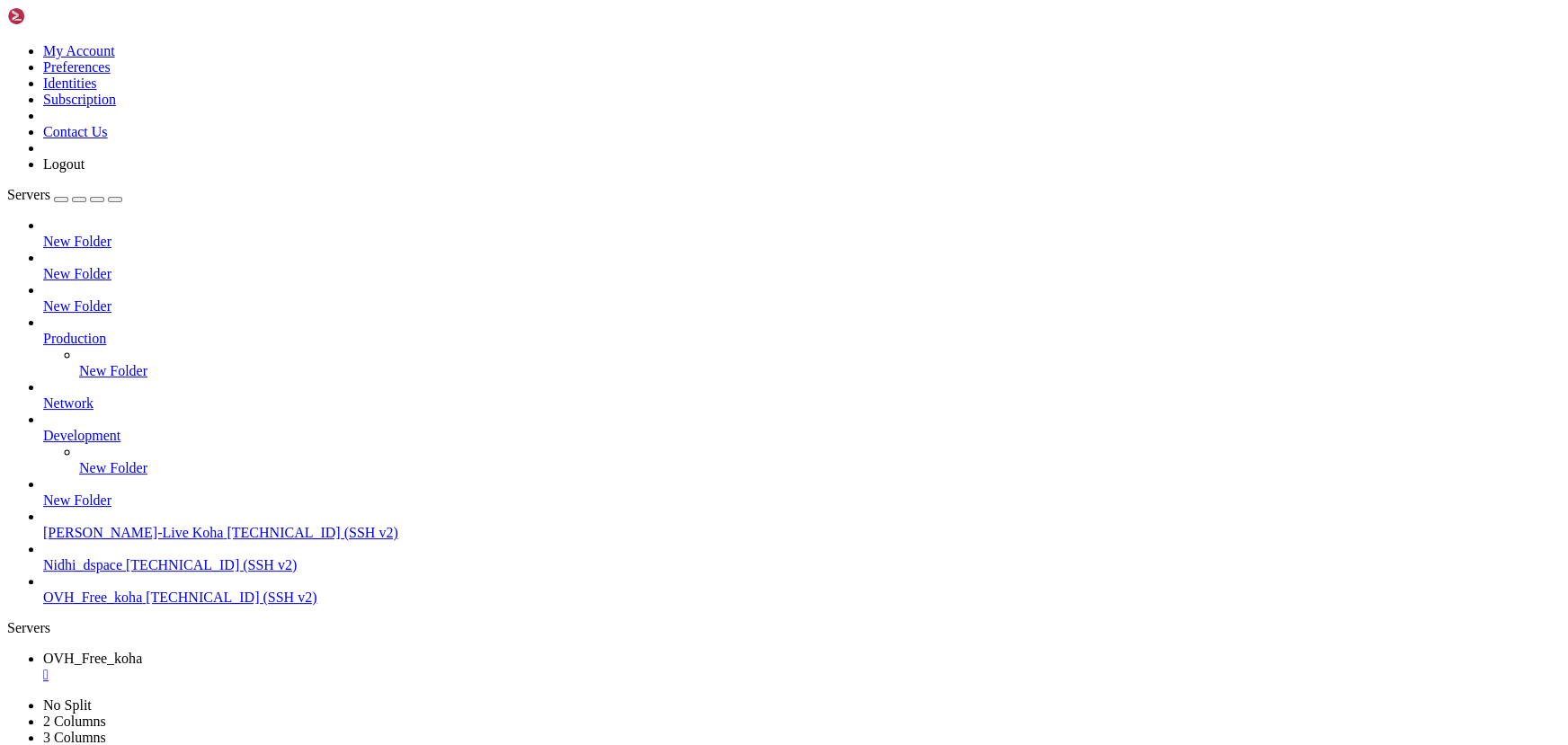
drag, startPoint x: 376, startPoint y: 1139, endPoint x: 261, endPoint y: 1127, distance: 115.6
drag, startPoint x: 133, startPoint y: 1564, endPoint x: 11, endPoint y: 1563, distance: 122.0
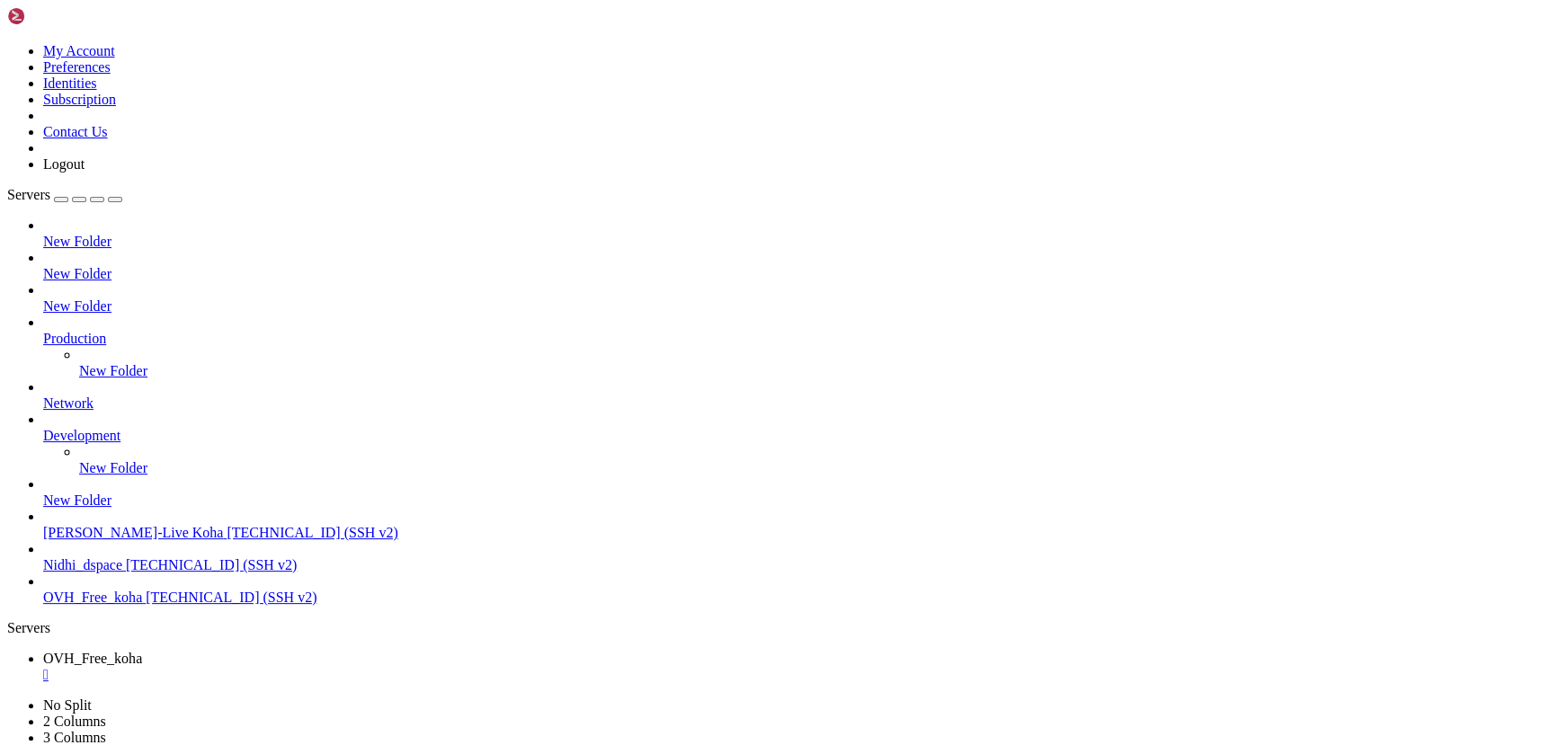
drag, startPoint x: 132, startPoint y: 1565, endPoint x: 11, endPoint y: 1565, distance: 121.0
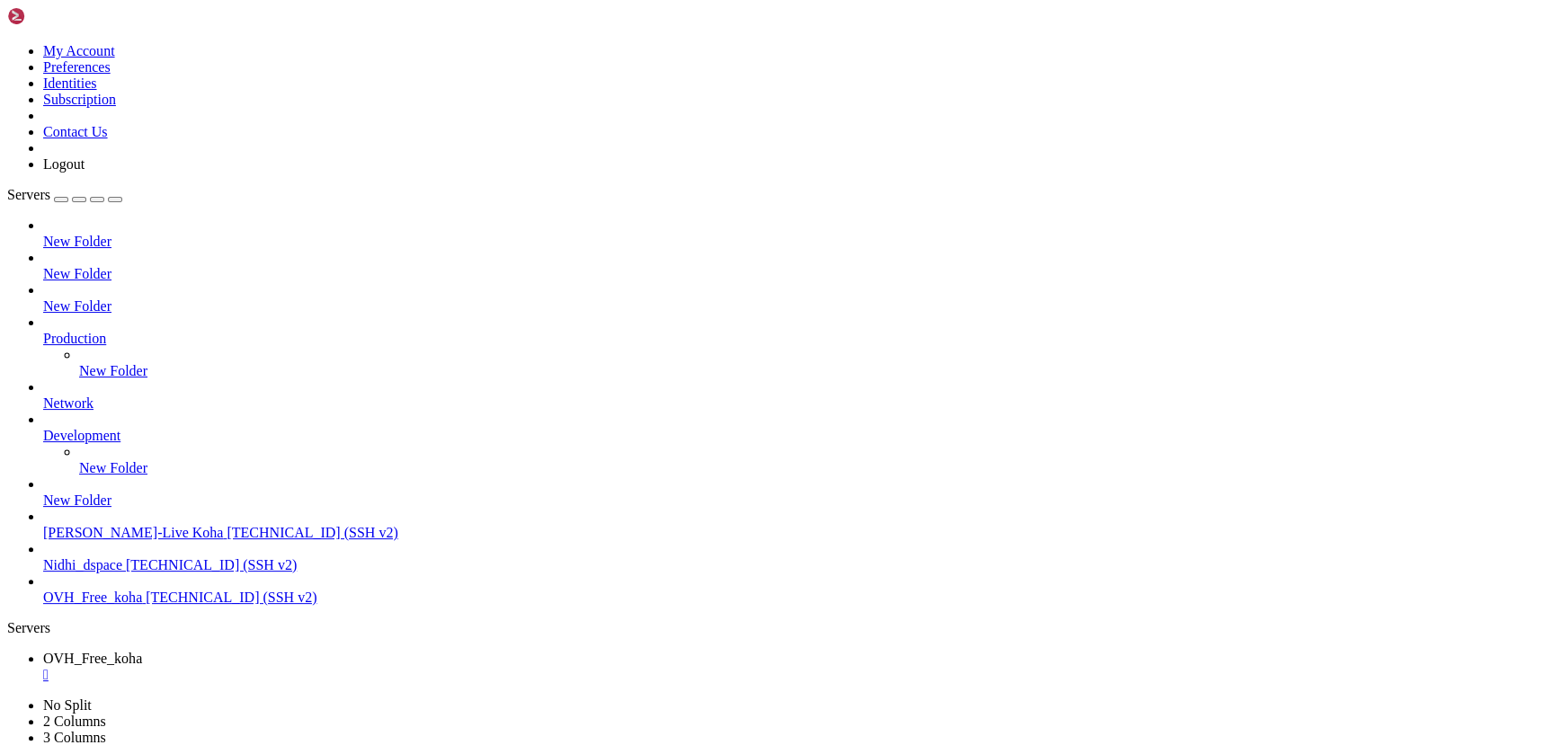
drag, startPoint x: 12, startPoint y: 1564, endPoint x: 91, endPoint y: 1563, distance: 79.0
drag, startPoint x: 15, startPoint y: 1565, endPoint x: 132, endPoint y: 1564, distance: 117.0
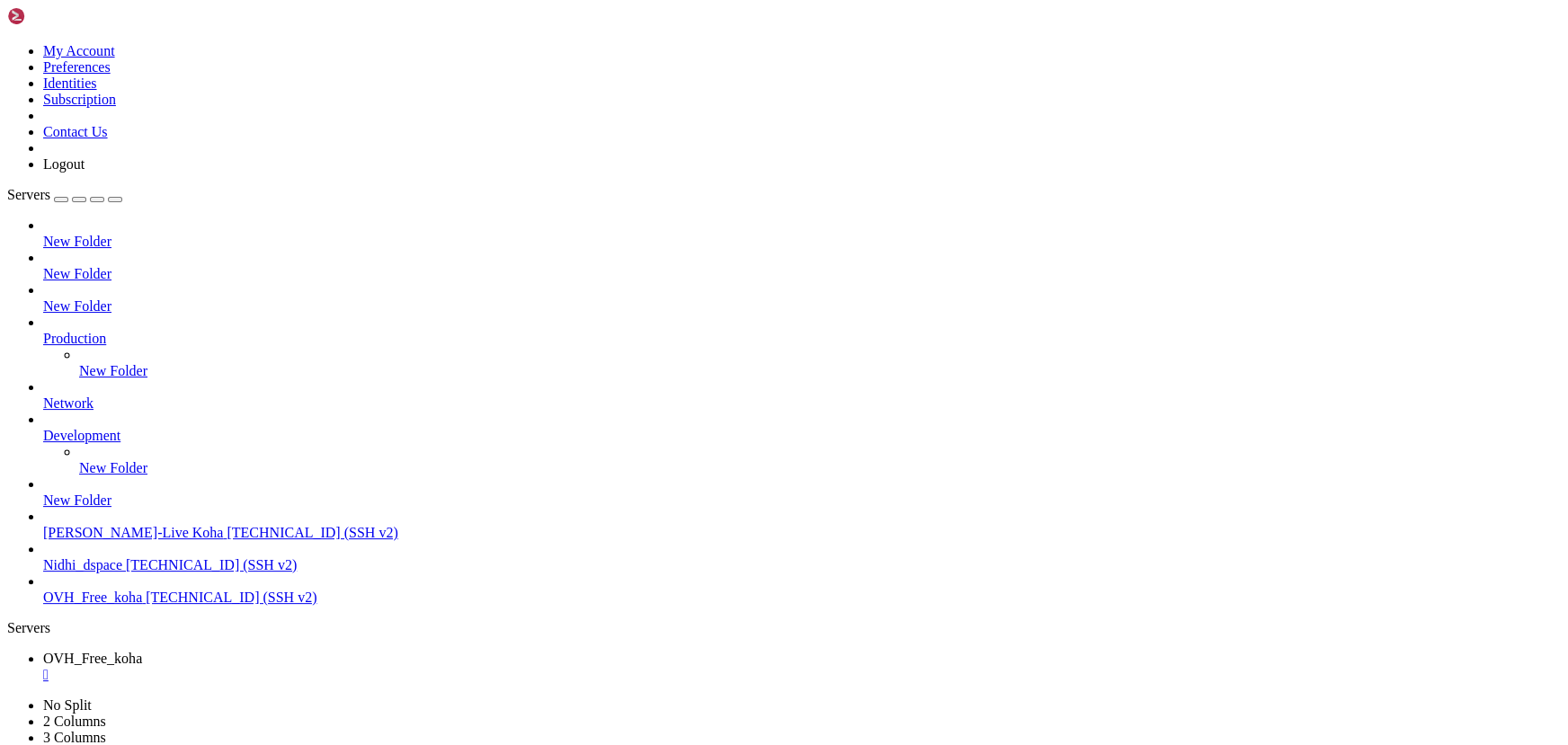
drag, startPoint x: 132, startPoint y: 1564, endPoint x: 531, endPoint y: 1396, distance: 432.9
drag, startPoint x: 288, startPoint y: 1579, endPoint x: 487, endPoint y: 1423, distance: 252.9
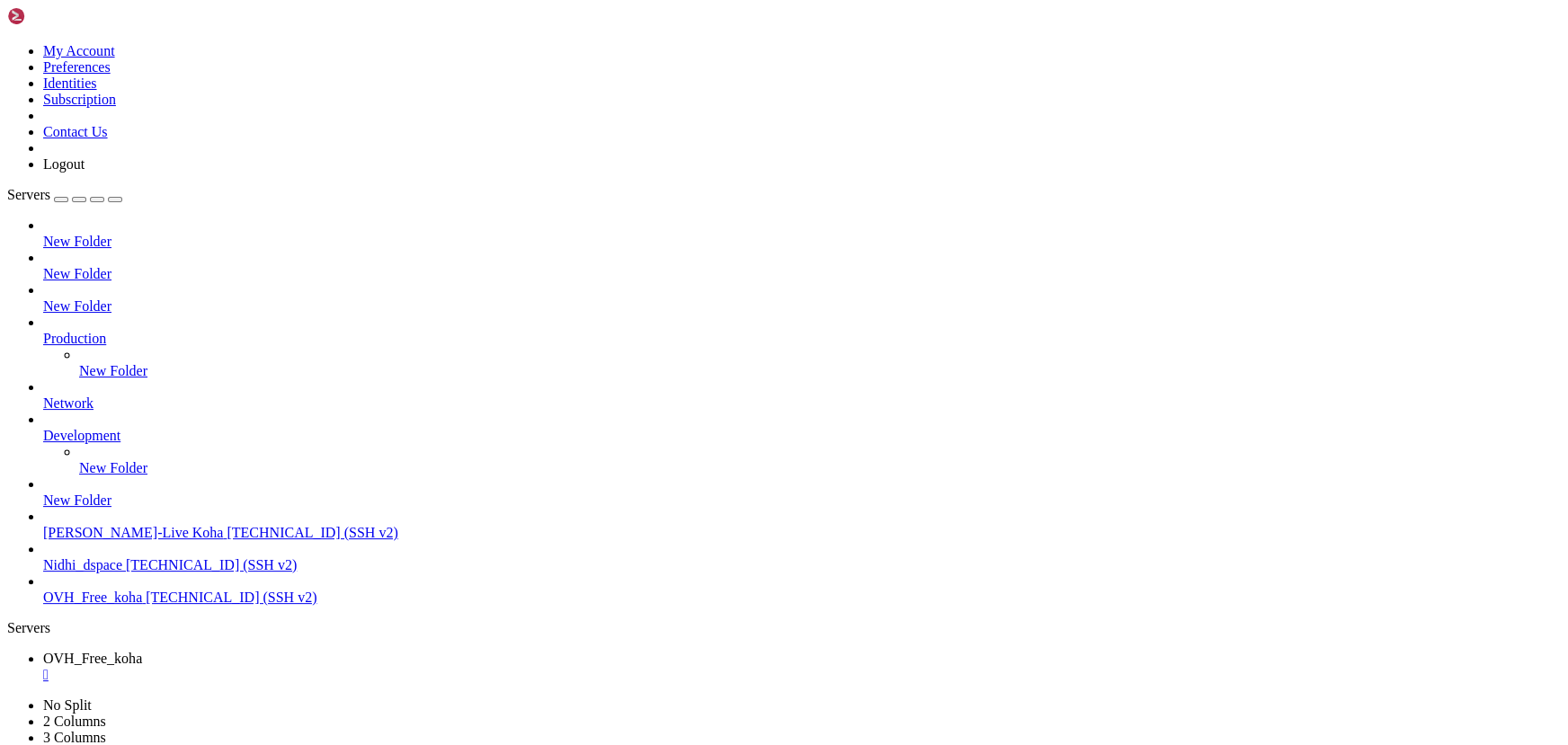
drag, startPoint x: 133, startPoint y: 1564, endPoint x: 15, endPoint y: 1564, distance: 118.0
drag, startPoint x: 406, startPoint y: 1386, endPoint x: 295, endPoint y: 1364, distance: 113.2
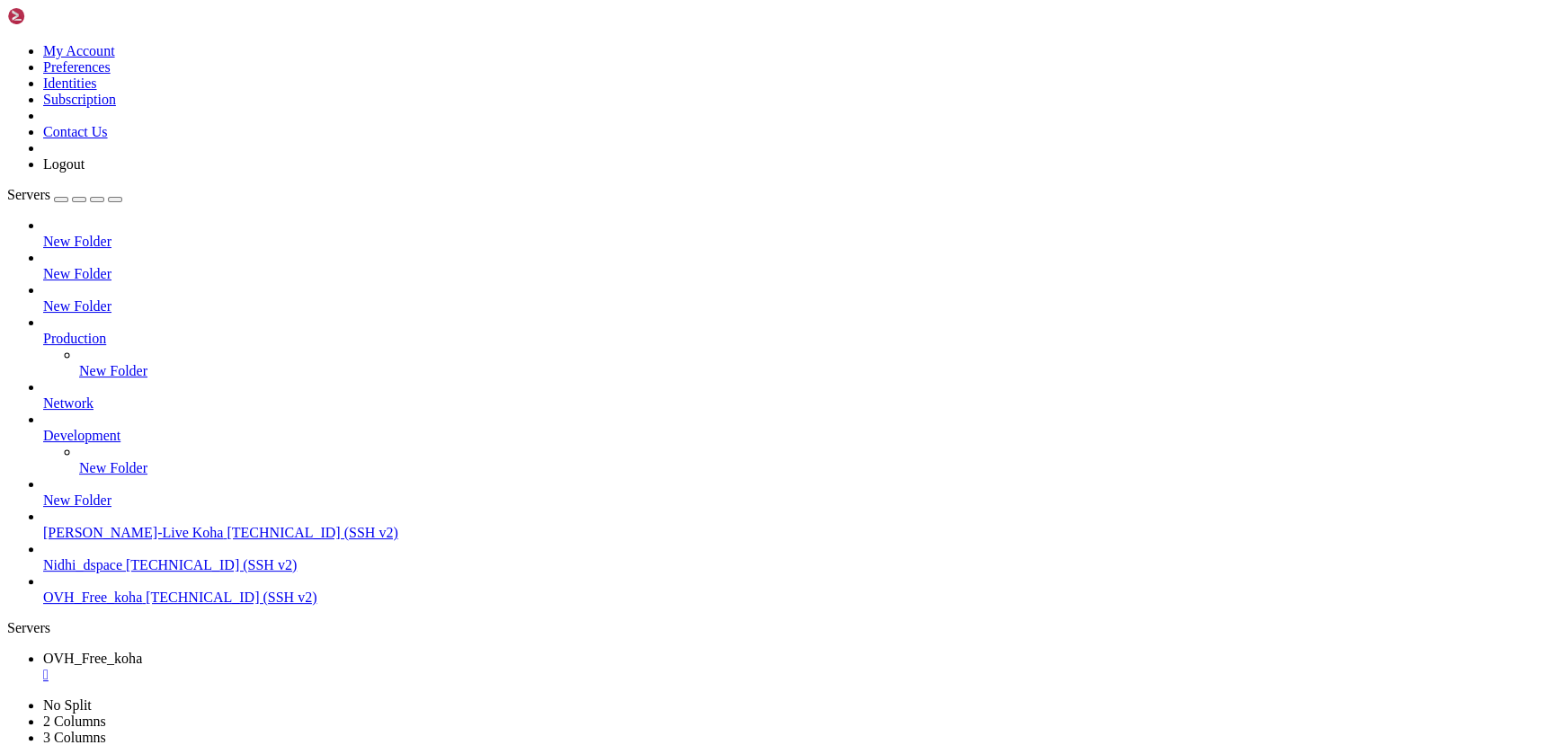
scroll to position [64975, 0]
drag, startPoint x: 446, startPoint y: 1356, endPoint x: 304, endPoint y: 1328, distance: 144.7
drag, startPoint x: 502, startPoint y: 1271, endPoint x: 345, endPoint y: 1249, distance: 158.5
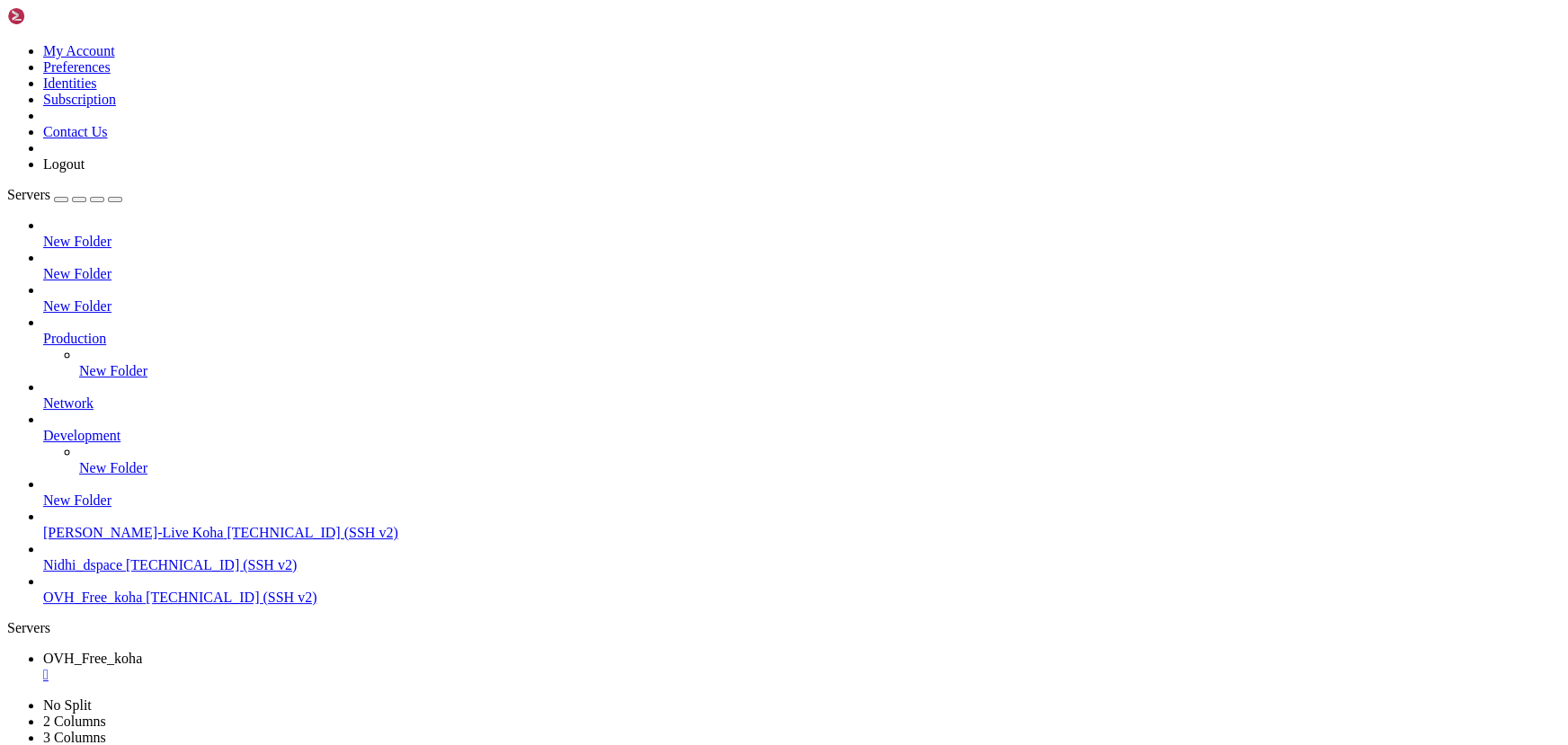
drag, startPoint x: 46, startPoint y: 1535, endPoint x: 281, endPoint y: 1535, distance: 235.0
drag, startPoint x: 244, startPoint y: 1534, endPoint x: 531, endPoint y: 1570, distance: 289.2
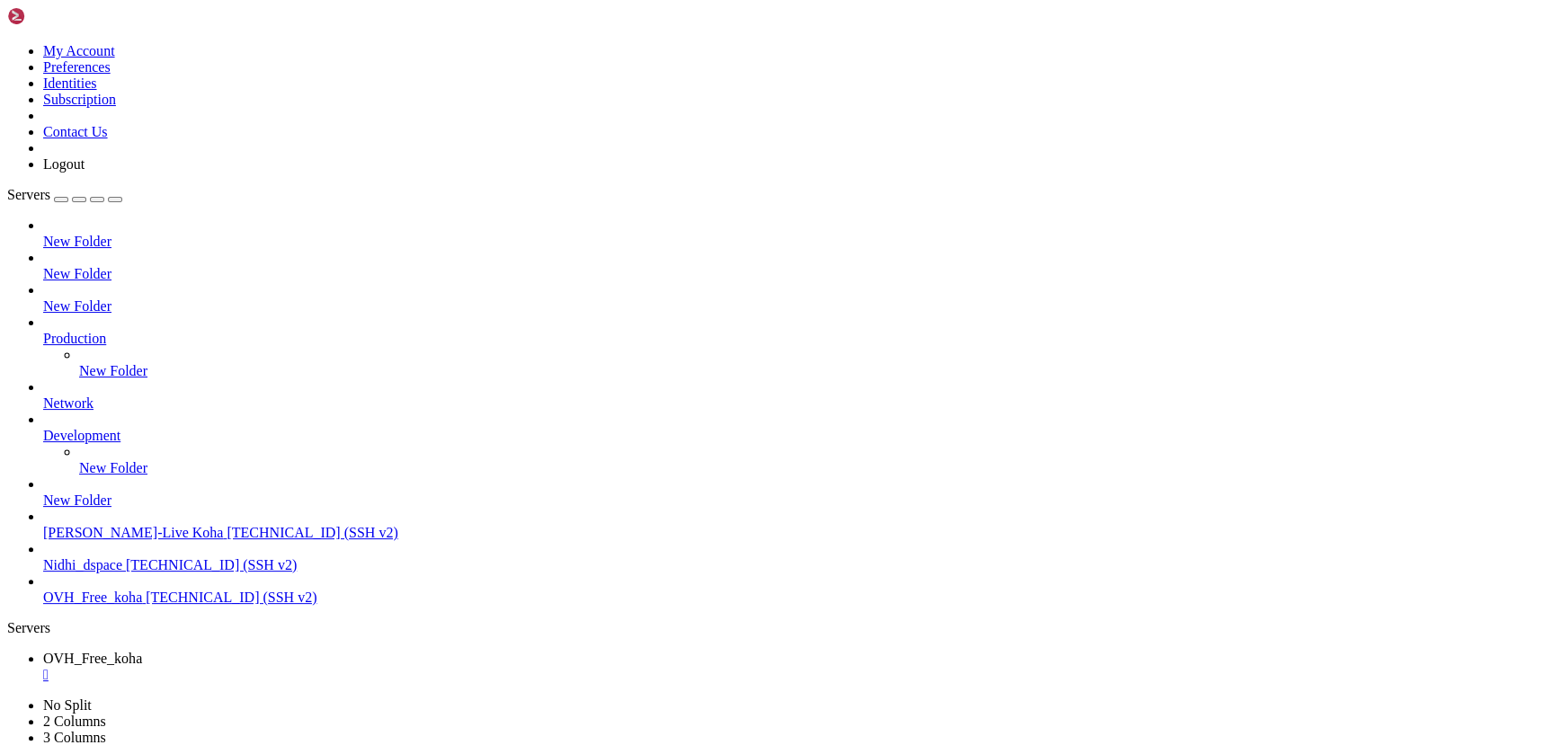
drag, startPoint x: 225, startPoint y: 1561, endPoint x: 27, endPoint y: 1564, distance: 198.0
drag, startPoint x: 405, startPoint y: 1561, endPoint x: 371, endPoint y: 1551, distance: 35.4
